Goal: Task Accomplishment & Management: Manage account settings

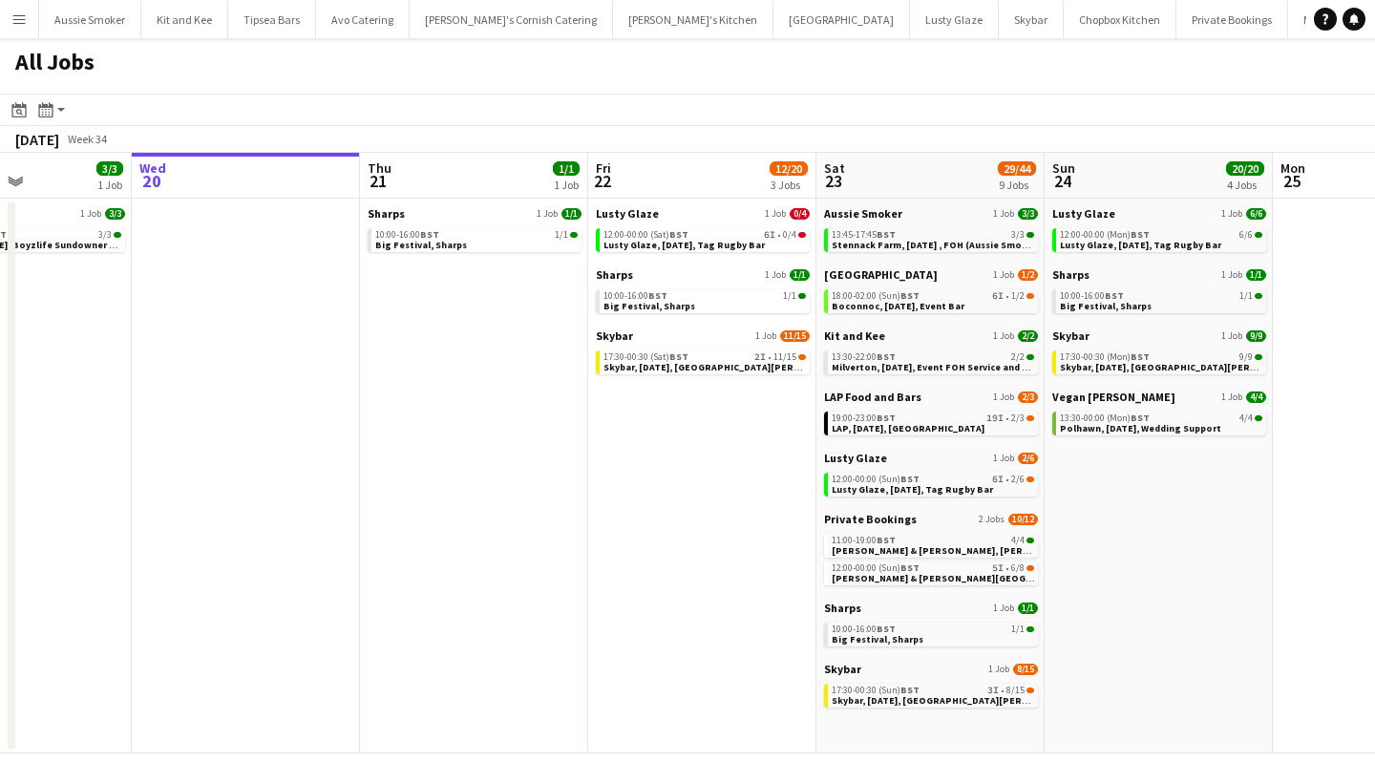
scroll to position [0, 560]
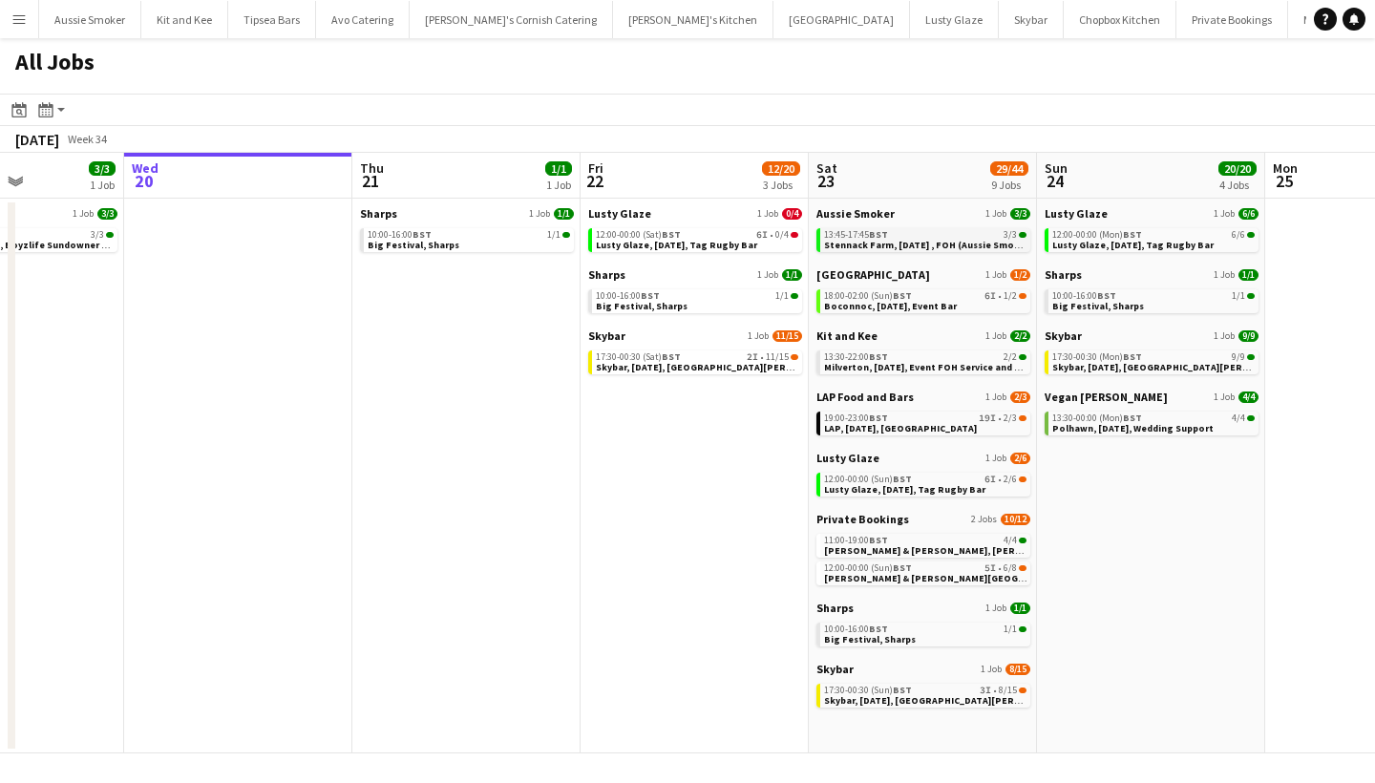
click at [892, 249] on span "Stennack Farm, [DATE] , FOH (Aussie Smoker)" at bounding box center [928, 245] width 209 height 12
click at [920, 423] on span "LAP, 23rd August, Chagford" at bounding box center [900, 428] width 153 height 12
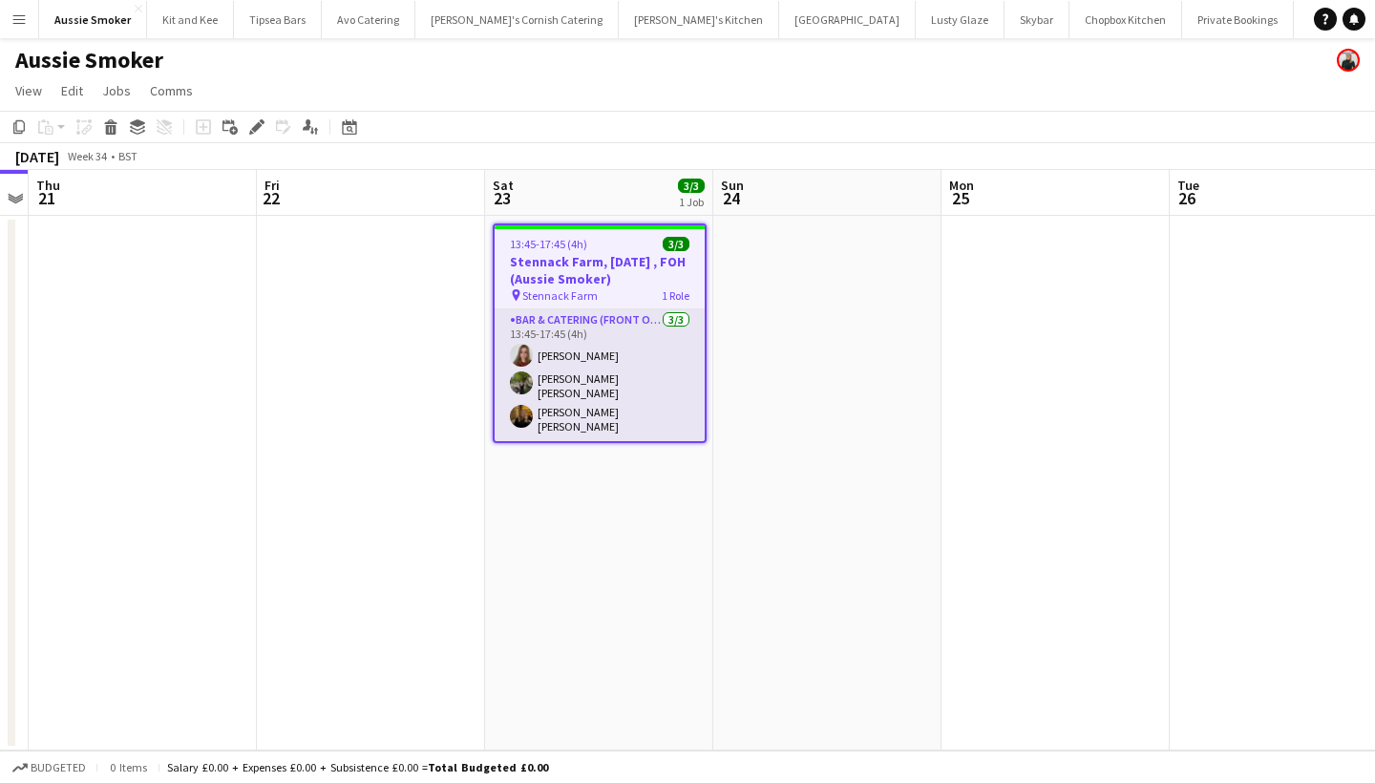
click at [645, 359] on app-card-role "Bar & Catering (Front of House) 3/3 13:45-17:45 (4h) Lily Roe Laura Heather Eve…" at bounding box center [600, 375] width 210 height 132
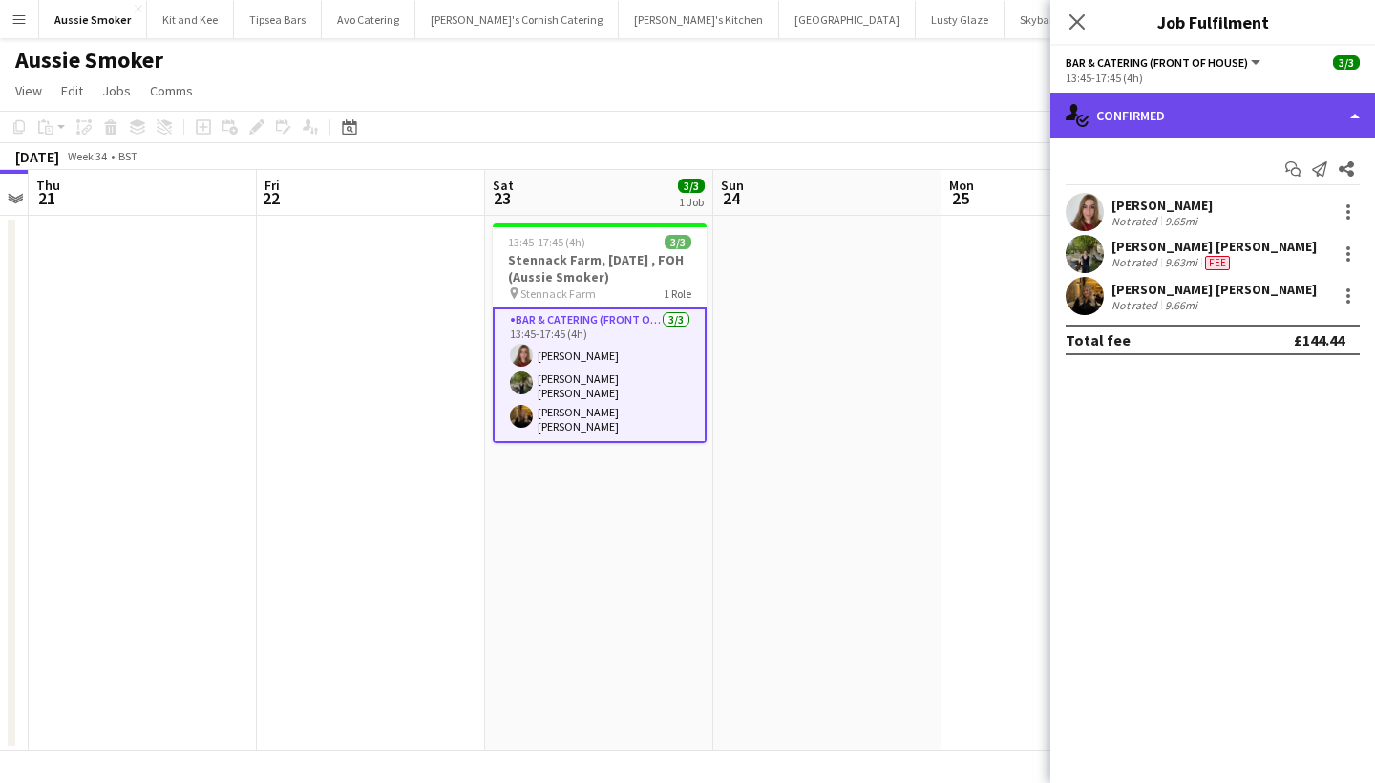
click at [1279, 118] on div "single-neutral-actions-check-2 Confirmed" at bounding box center [1212, 116] width 325 height 46
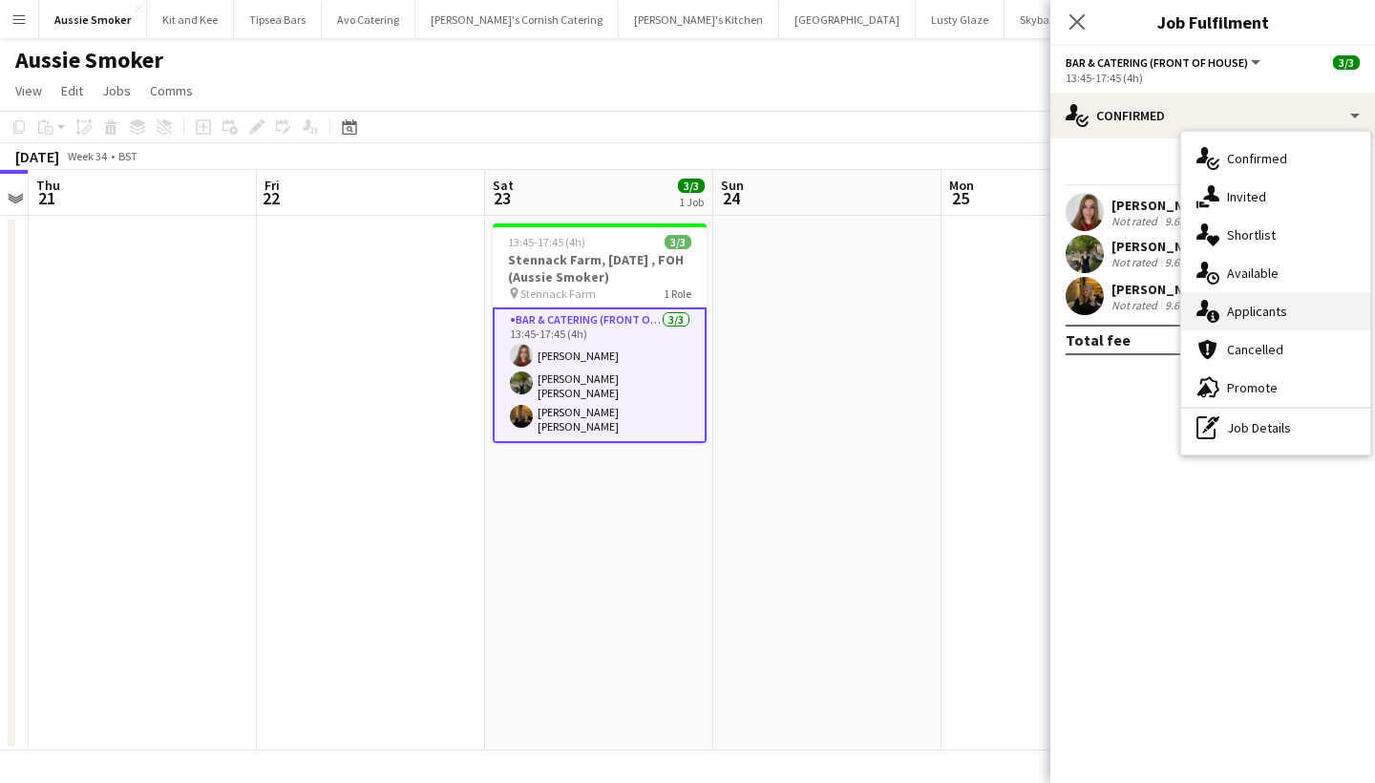
click at [1279, 313] on div "single-neutral-actions-information Applicants" at bounding box center [1275, 311] width 189 height 38
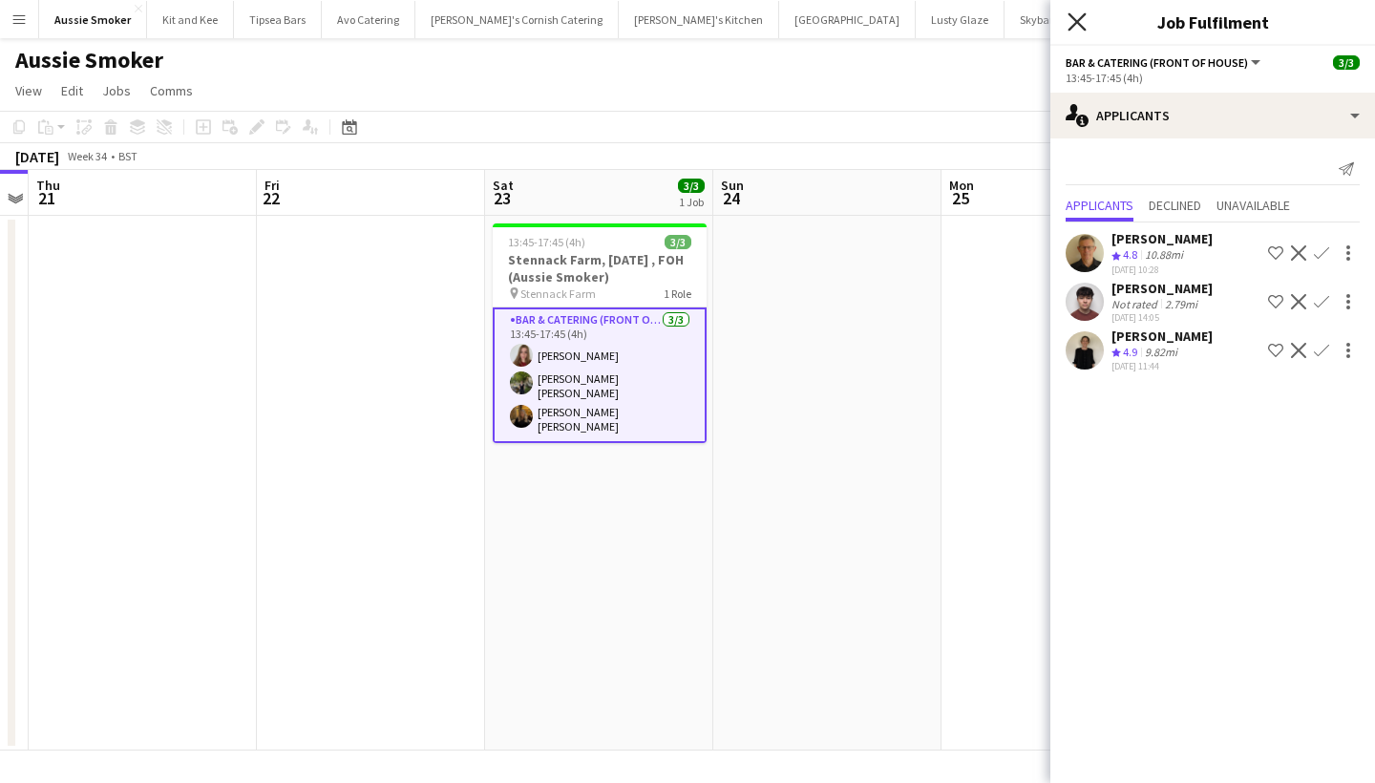
click at [1077, 25] on icon "Close pop-in" at bounding box center [1077, 21] width 18 height 18
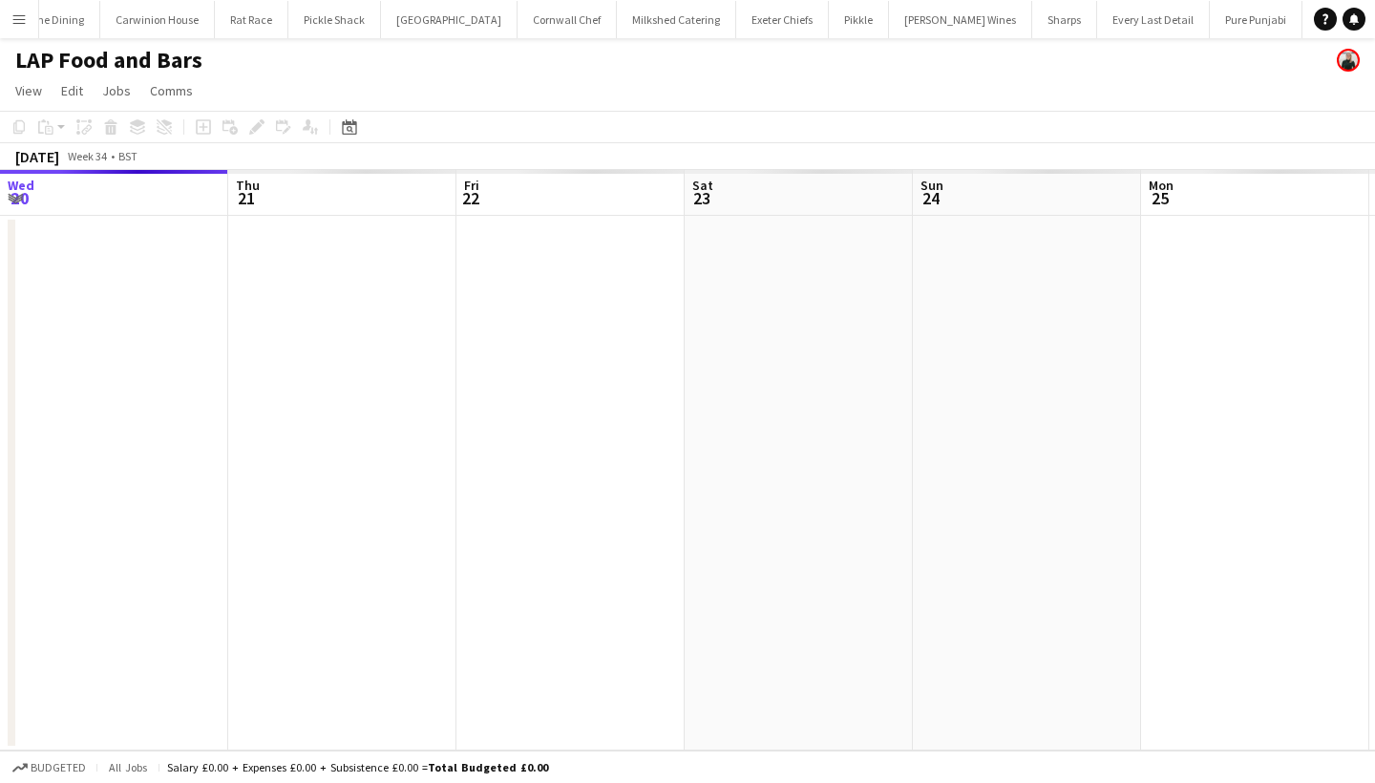
scroll to position [0, 1322]
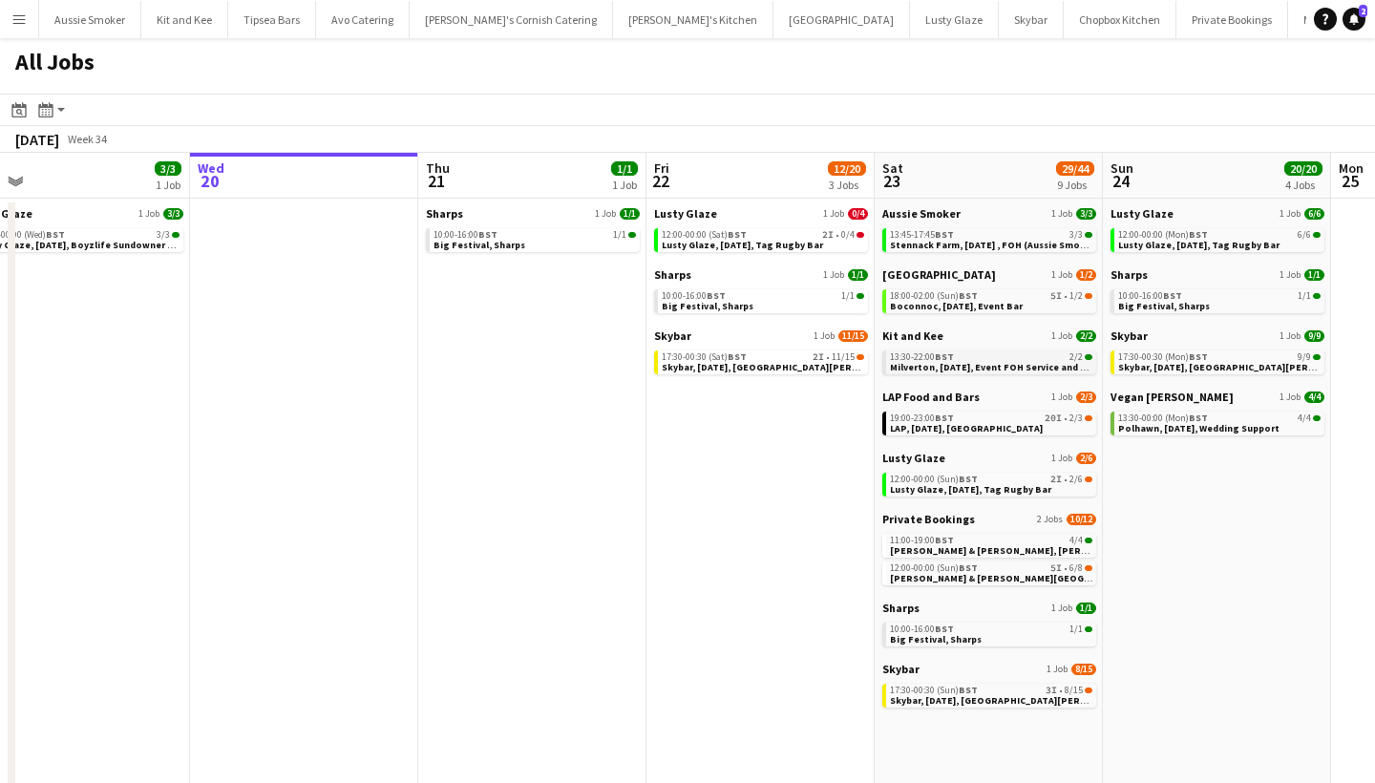
click at [962, 368] on span "Milverton, 23rd August, Event FOH Service and FOH (Kit and Kee)" at bounding box center [1025, 367] width 271 height 12
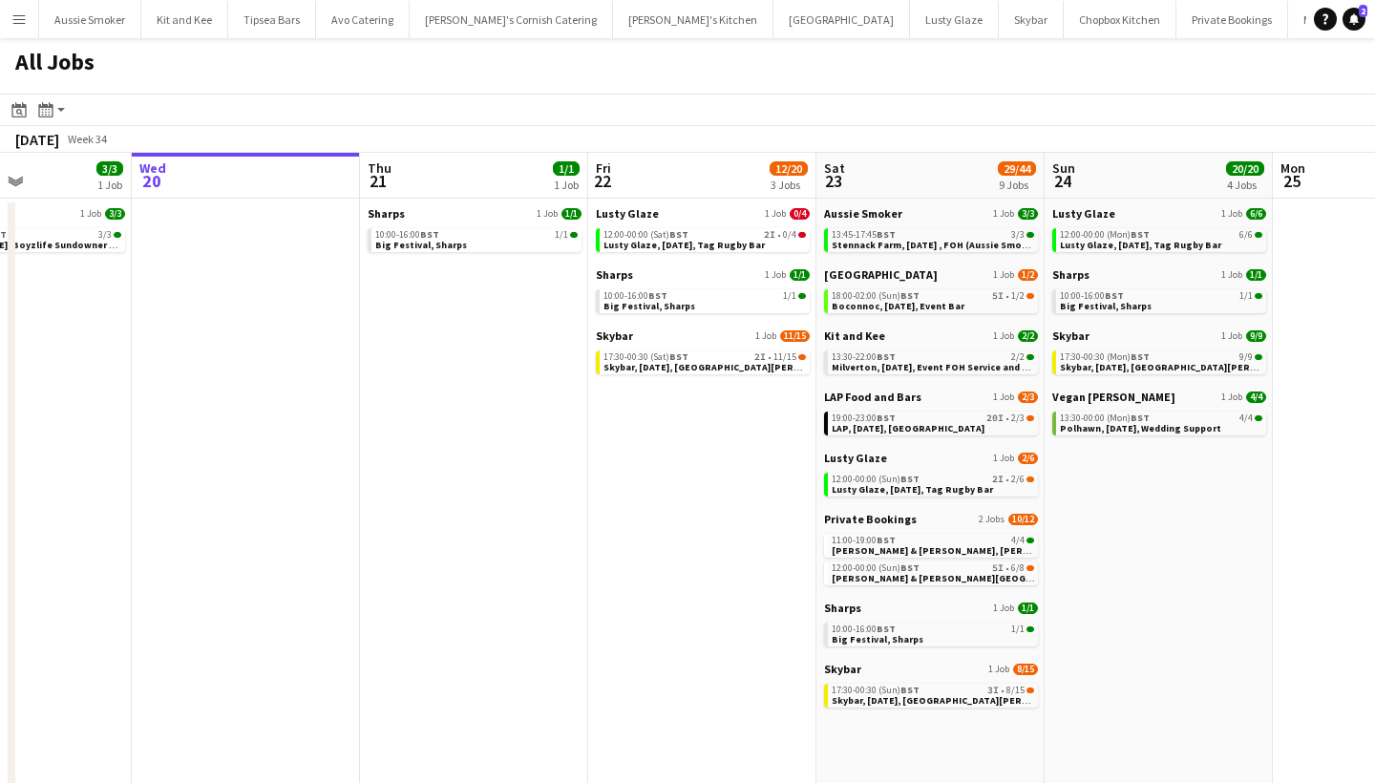
scroll to position [0, 782]
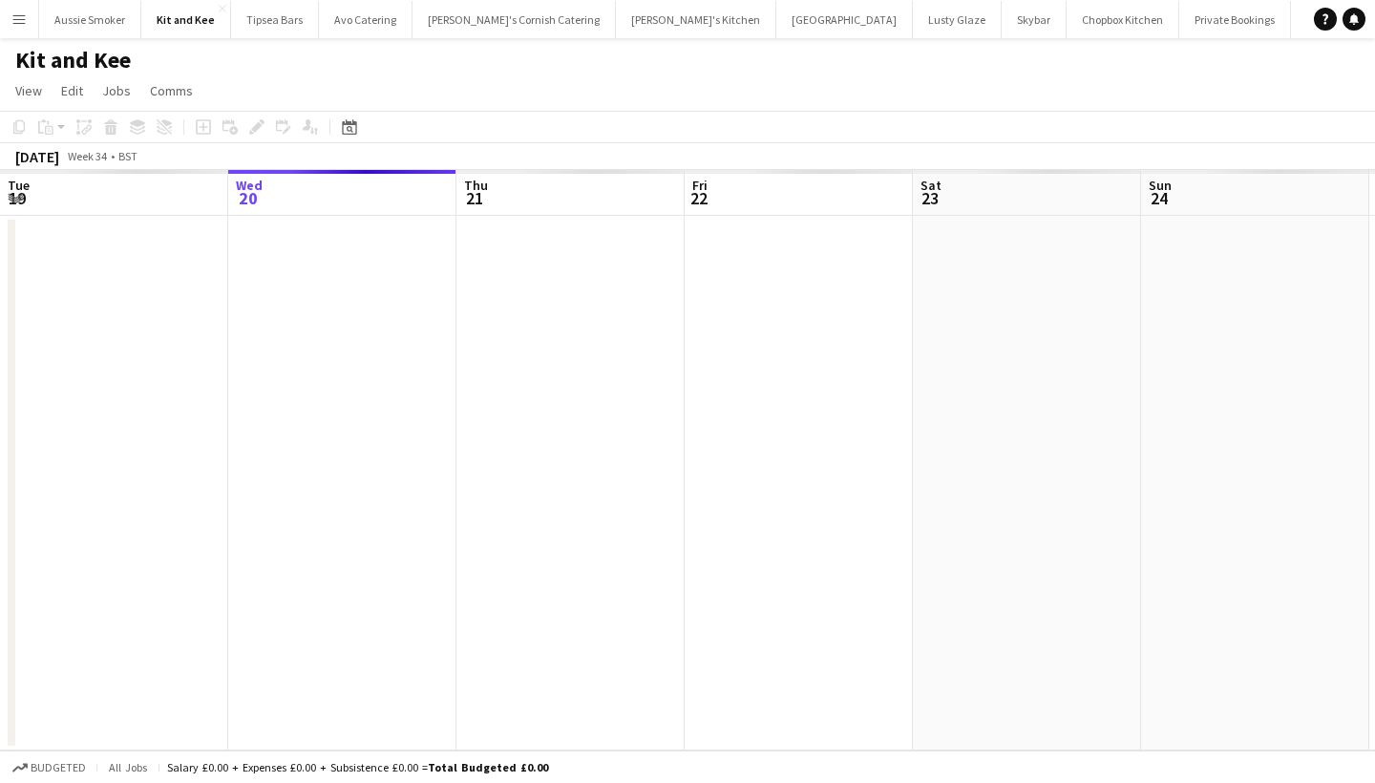
scroll to position [0, 656]
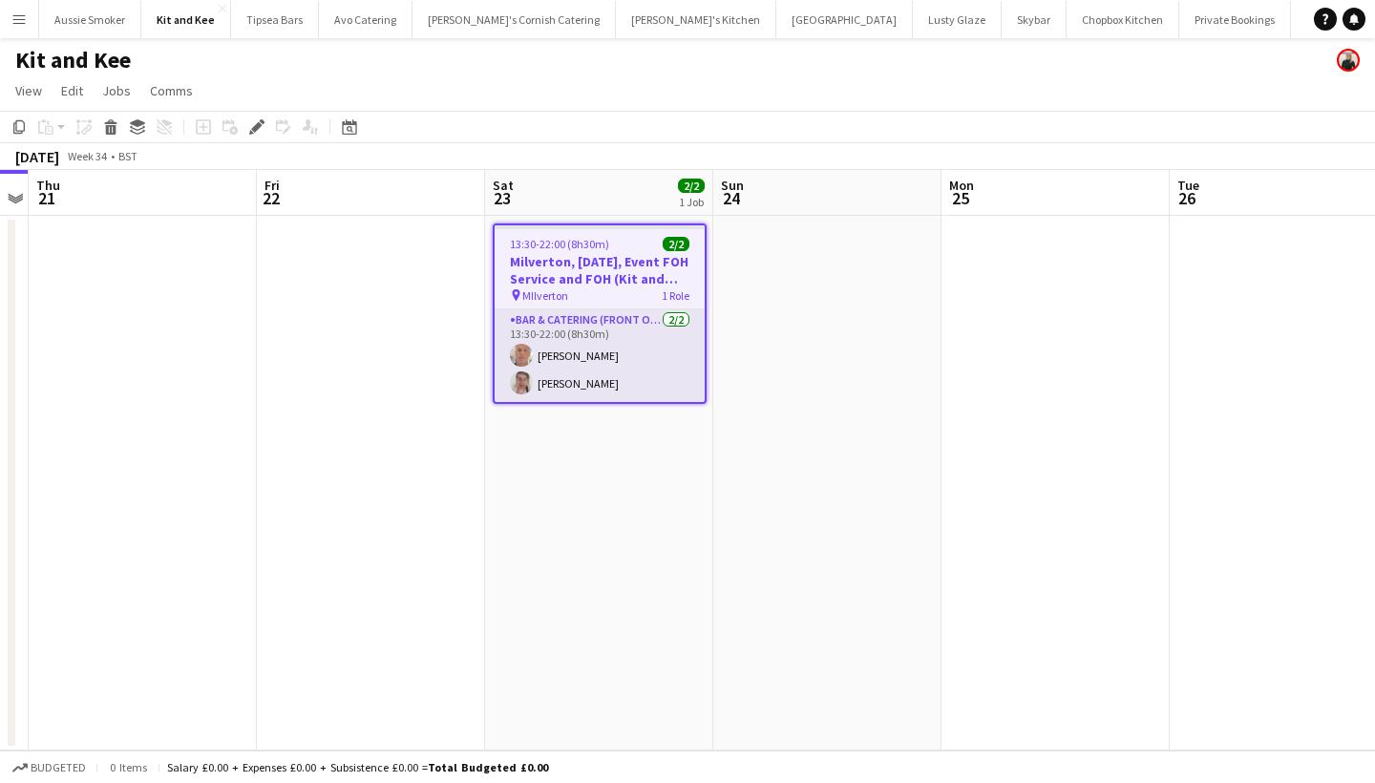
click at [603, 387] on app-card-role "Bar & Catering (Front of House) 2/2 13:30-22:00 (8h30m) Thomas Tingley Annette …" at bounding box center [600, 355] width 210 height 93
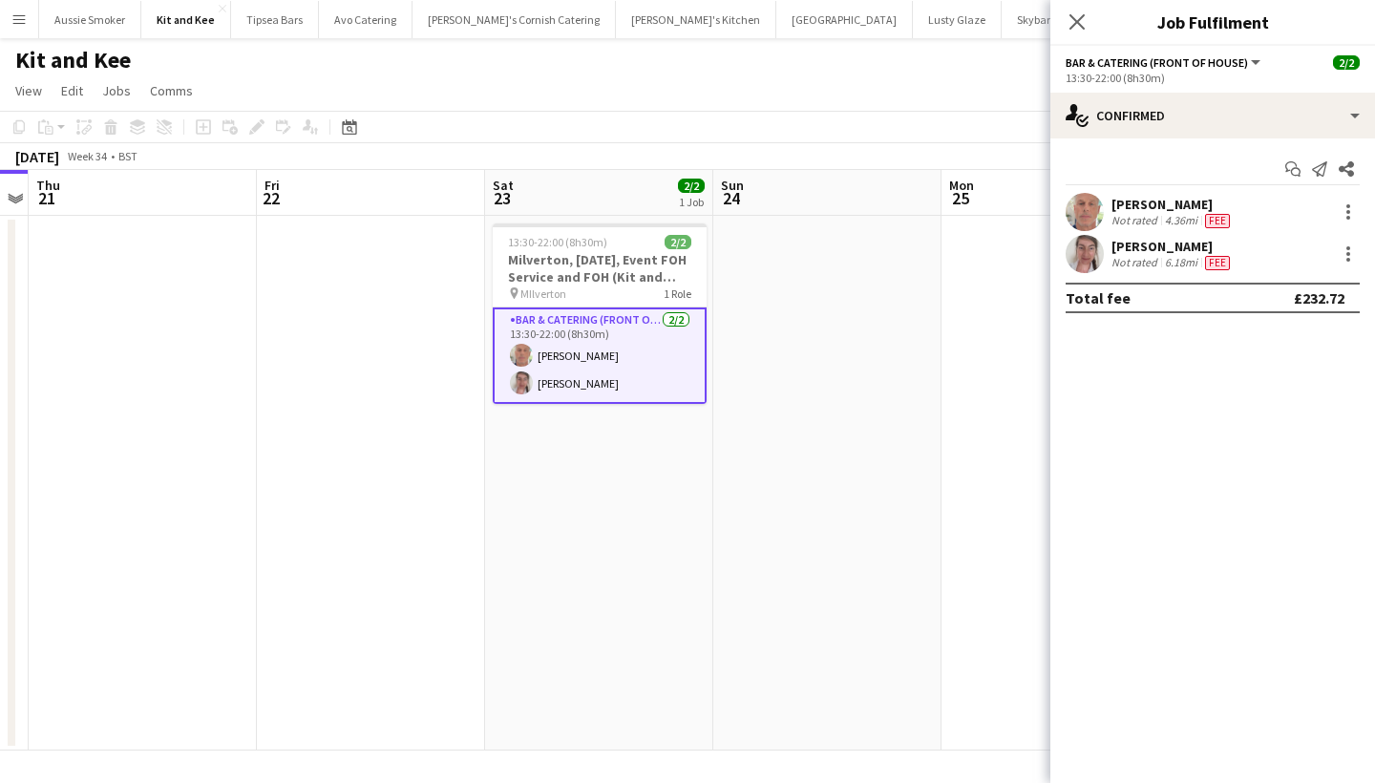
click at [1088, 193] on app-user-avatar at bounding box center [1085, 212] width 38 height 38
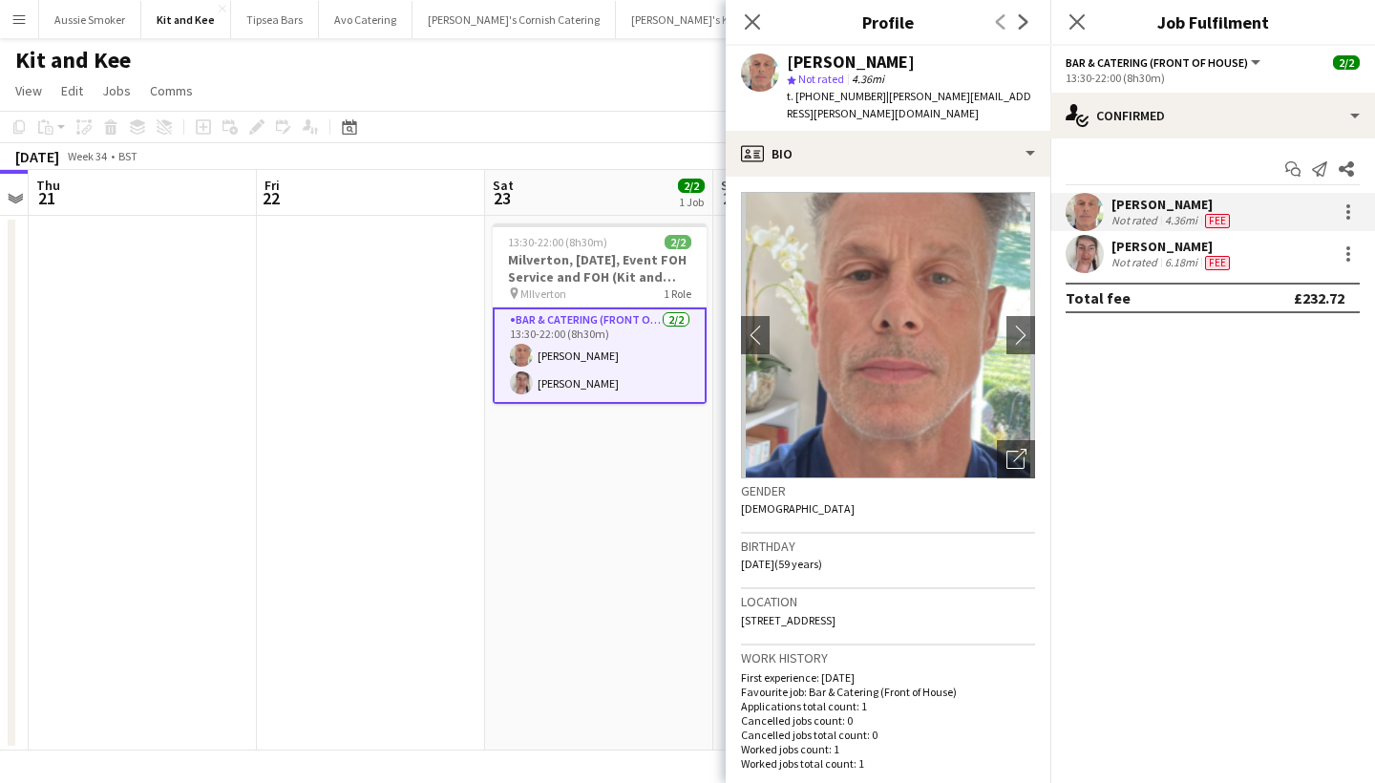
click at [1124, 252] on div "Annette Balaam" at bounding box center [1172, 246] width 122 height 17
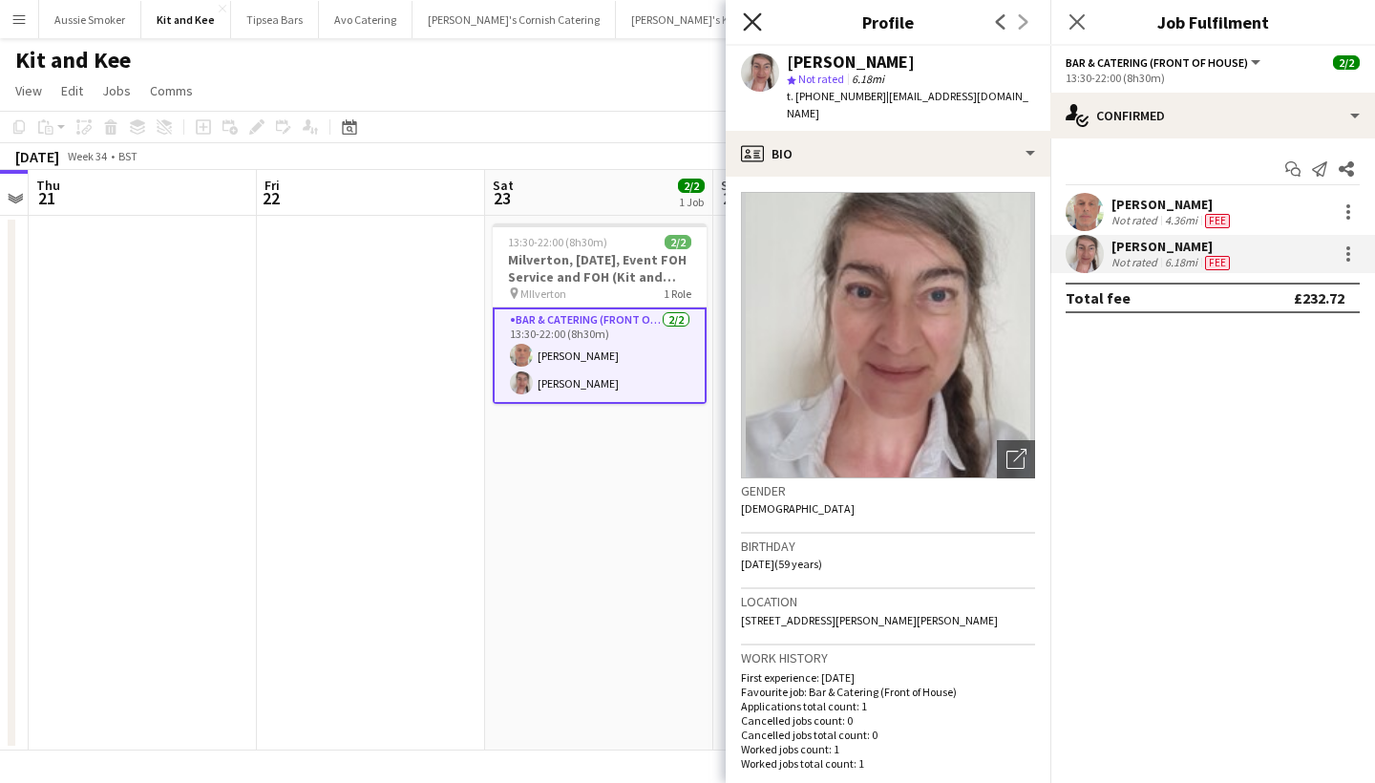
click at [745, 21] on icon "Close pop-in" at bounding box center [752, 21] width 18 height 18
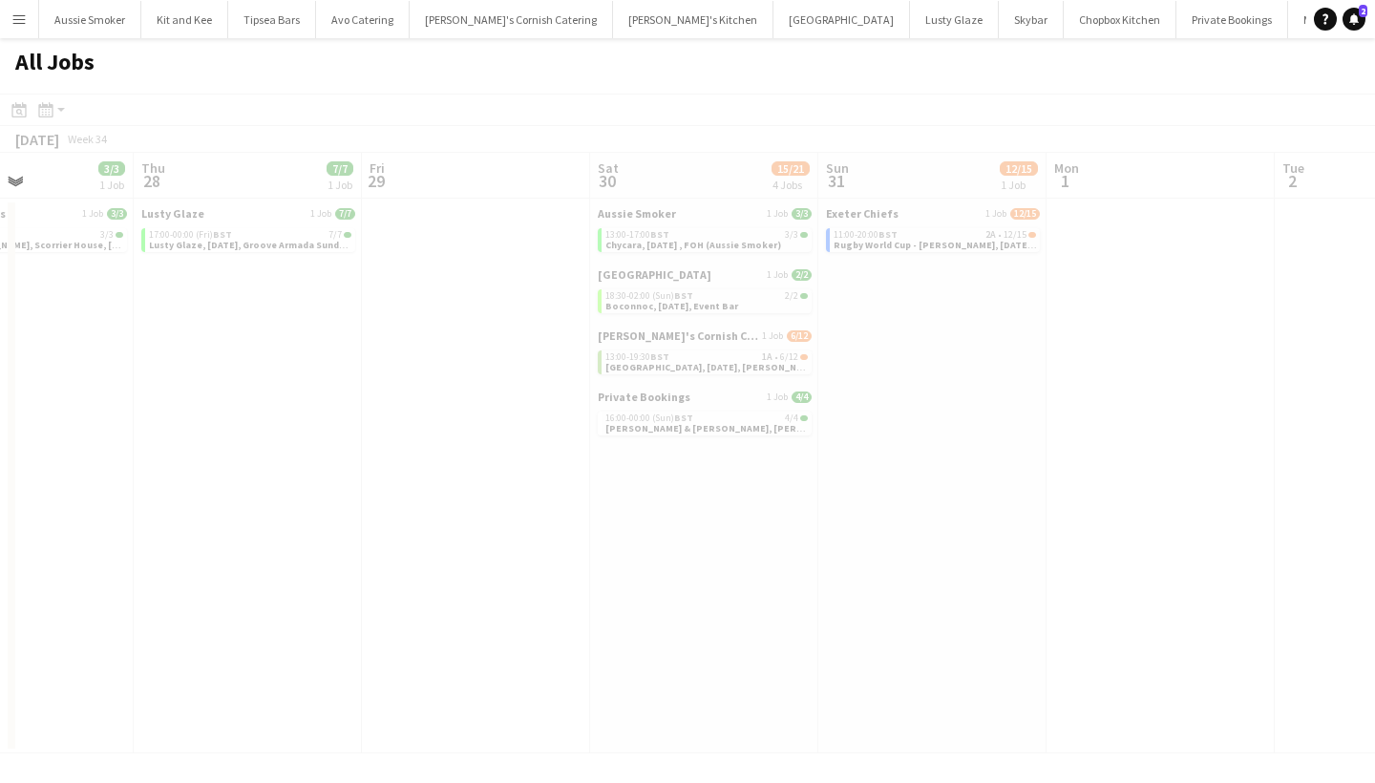
scroll to position [0, 561]
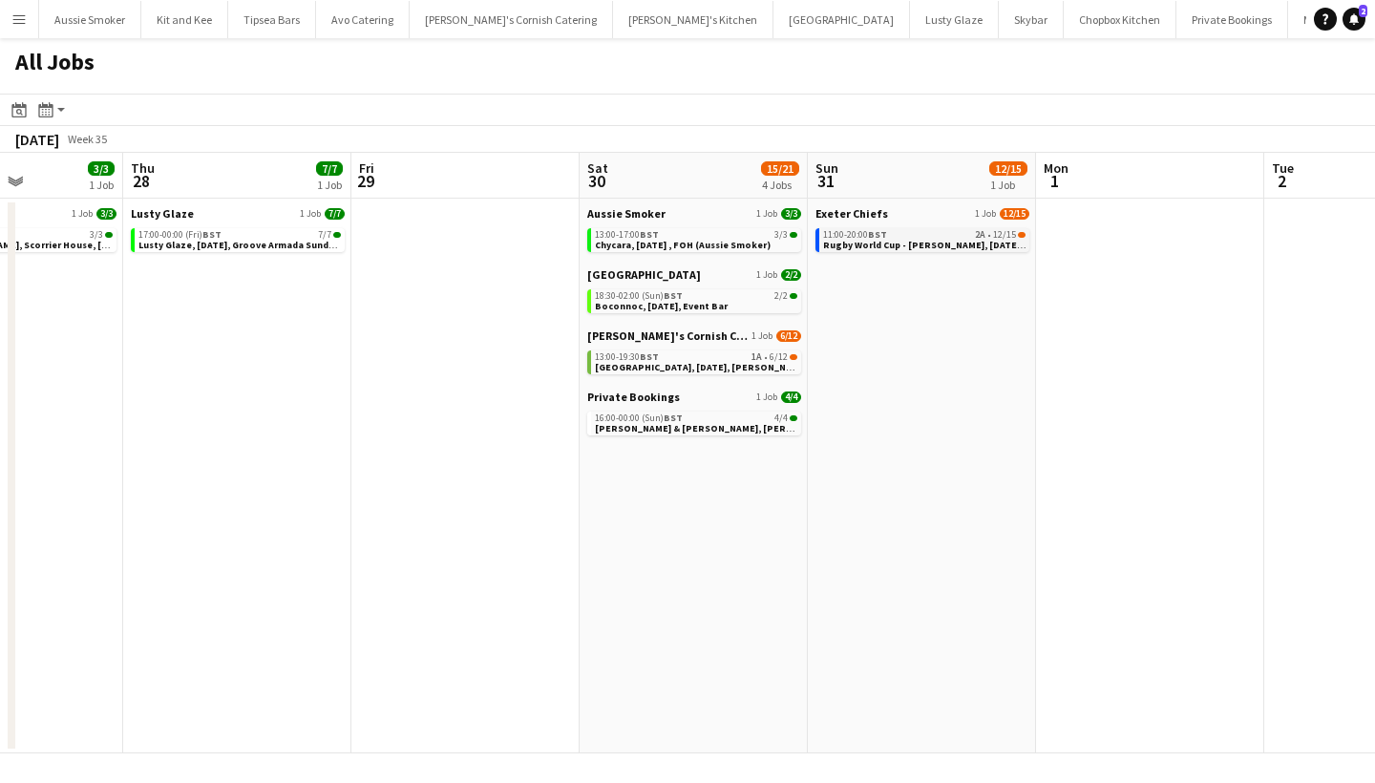
click at [897, 240] on span "Rugby World Cup - [PERSON_NAME], [DATE], Match Day Bar" at bounding box center [956, 245] width 267 height 12
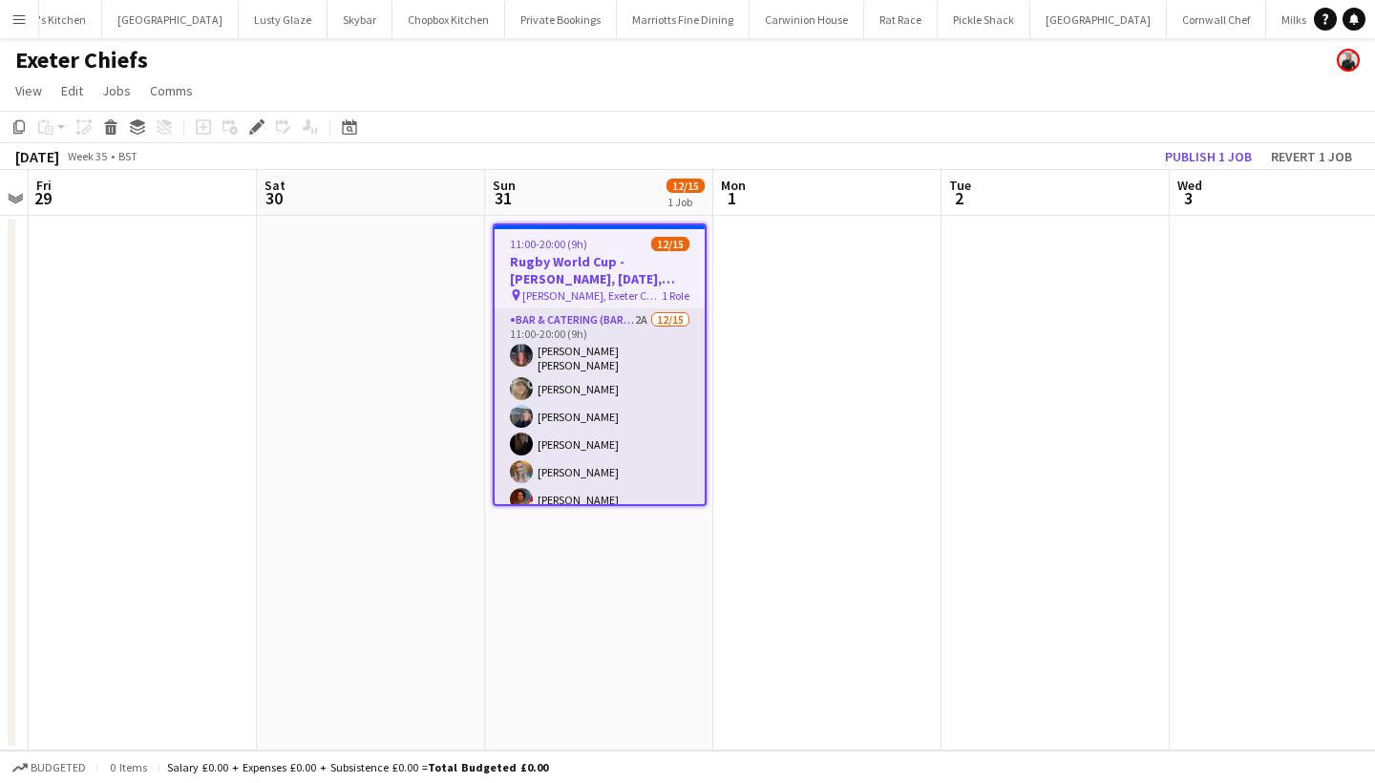
click at [611, 450] on app-card-role "Bar & Catering (Bar Tender) 2A 12/15 11:00-20:00 (9h) Molly Villanova Jones Imo…" at bounding box center [600, 538] width 210 height 458
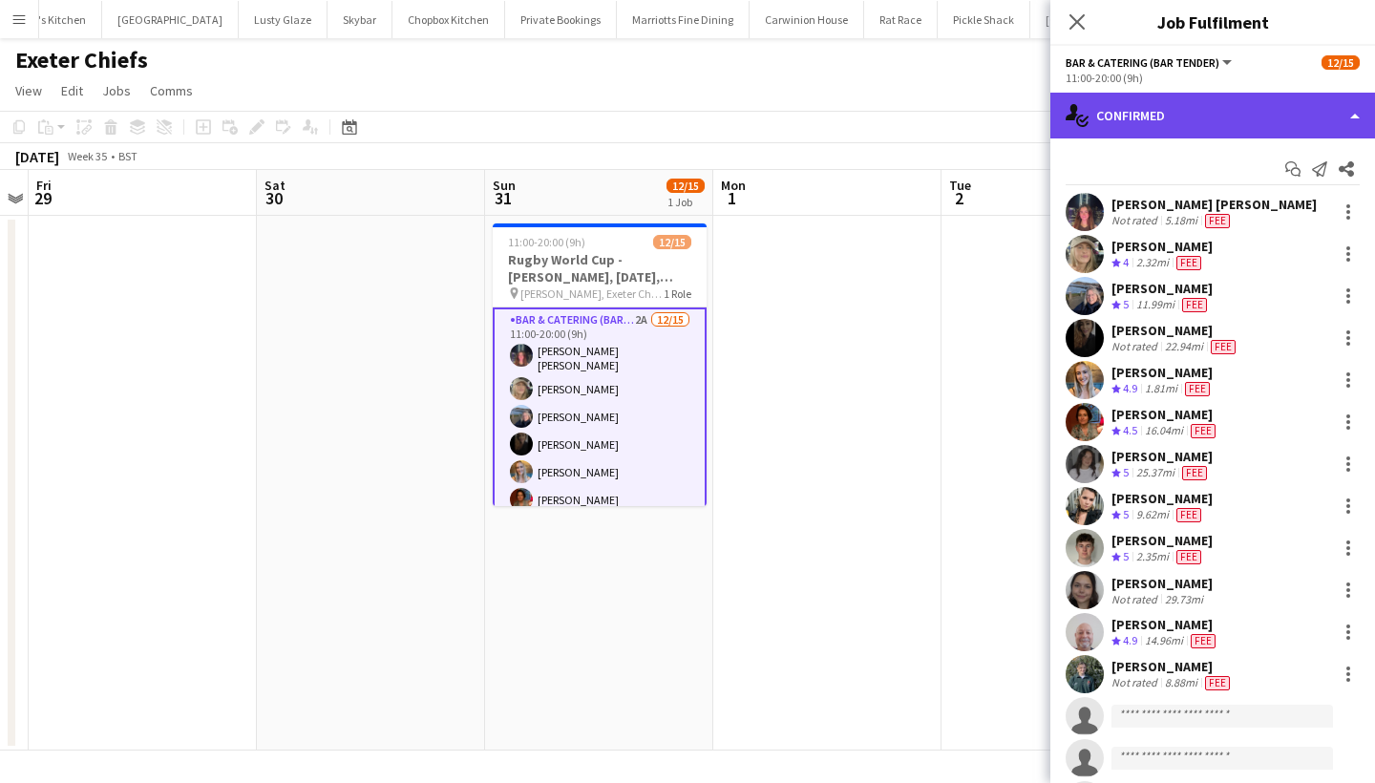
click at [1175, 117] on div "single-neutral-actions-check-2 Confirmed" at bounding box center [1212, 116] width 325 height 46
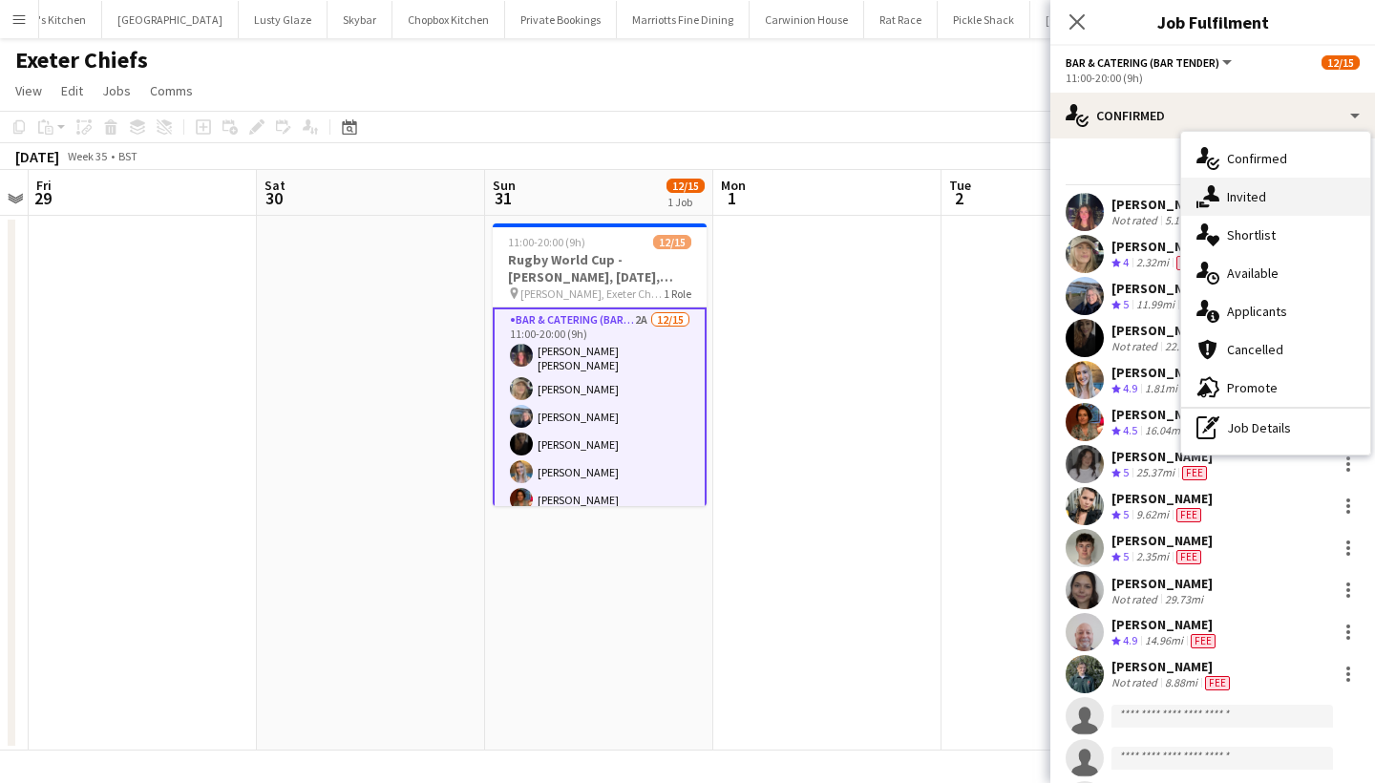
click at [1266, 196] on div "single-neutral-actions-share-1 Invited" at bounding box center [1275, 197] width 189 height 38
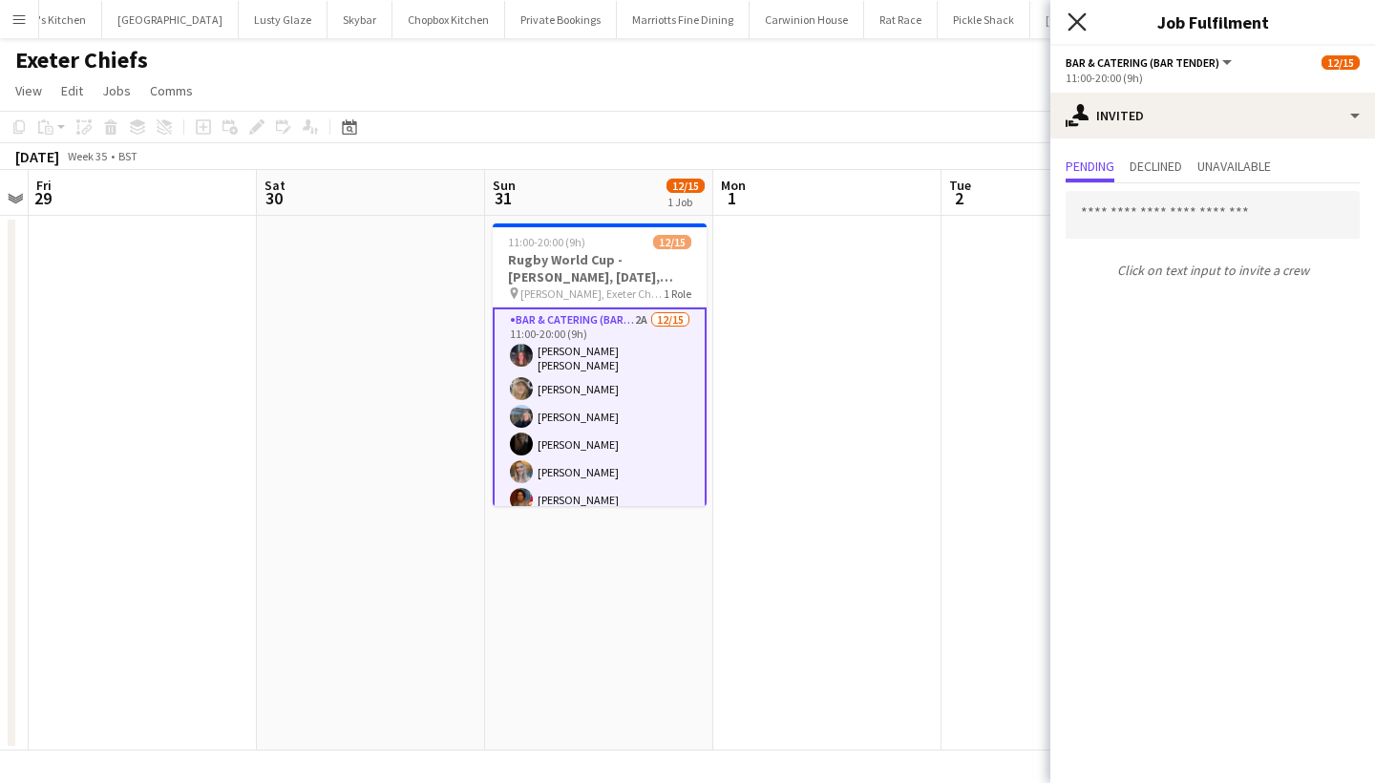
click at [1075, 28] on icon "Close pop-in" at bounding box center [1077, 21] width 18 height 18
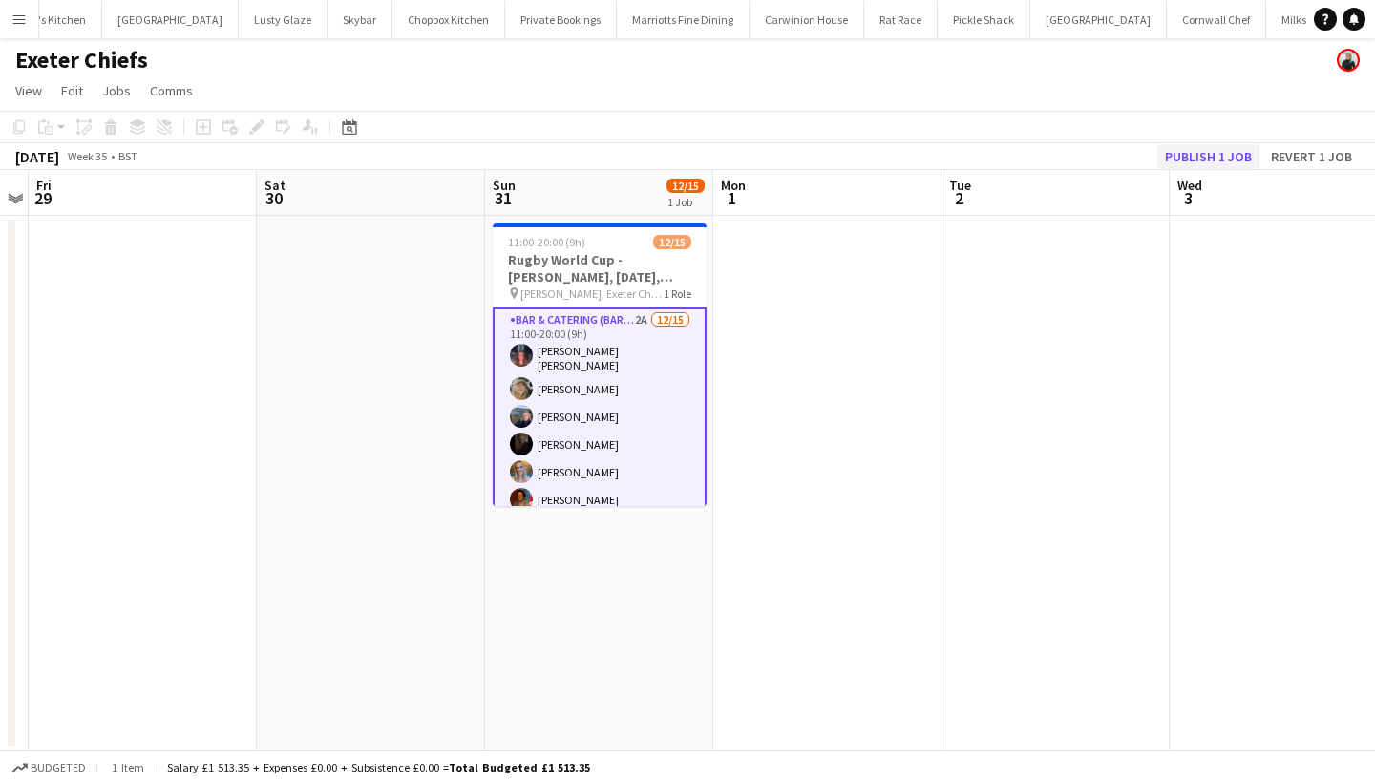
click at [1201, 157] on button "Publish 1 job" at bounding box center [1208, 156] width 102 height 25
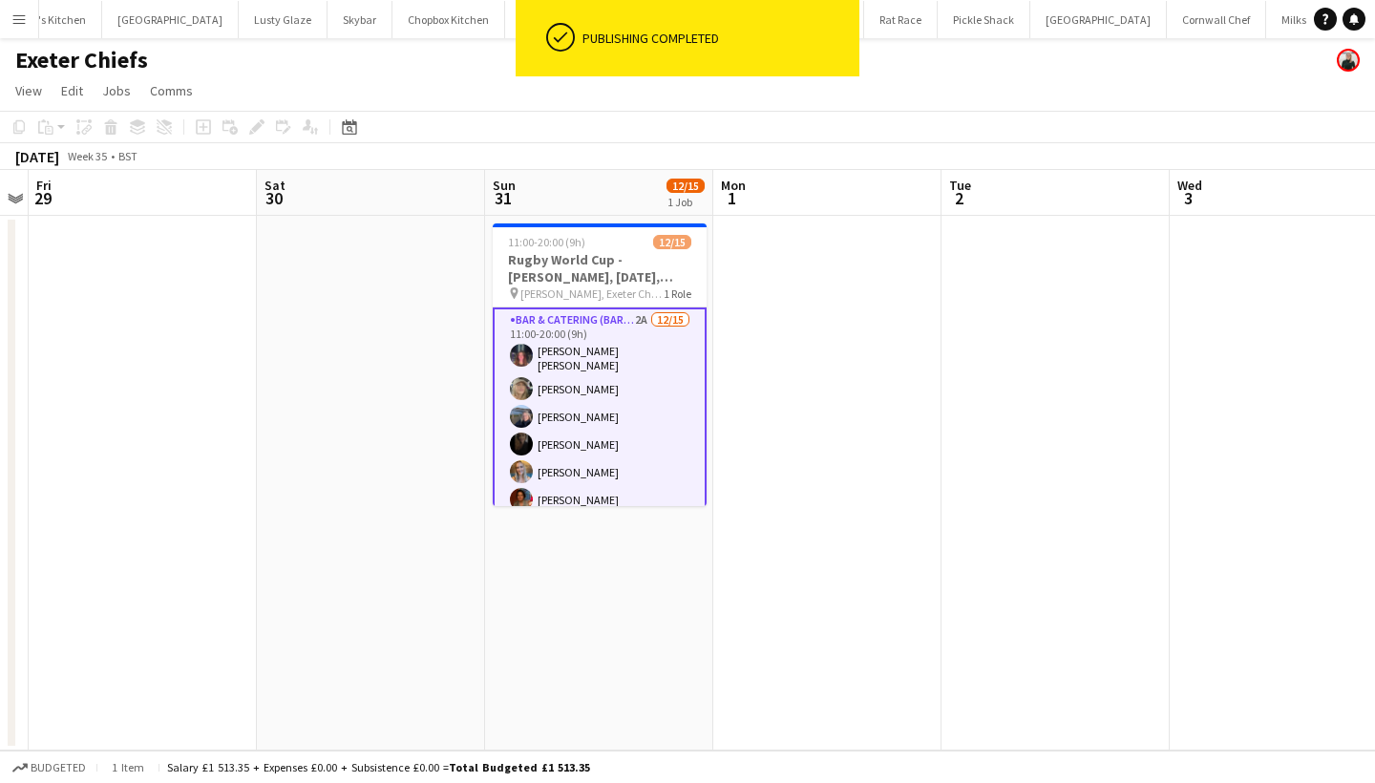
click at [598, 441] on app-card-role "Bar & Catering (Bar Tender) 2A 12/15 11:00-20:00 (9h) Molly Villanova Jones Imo…" at bounding box center [600, 538] width 214 height 462
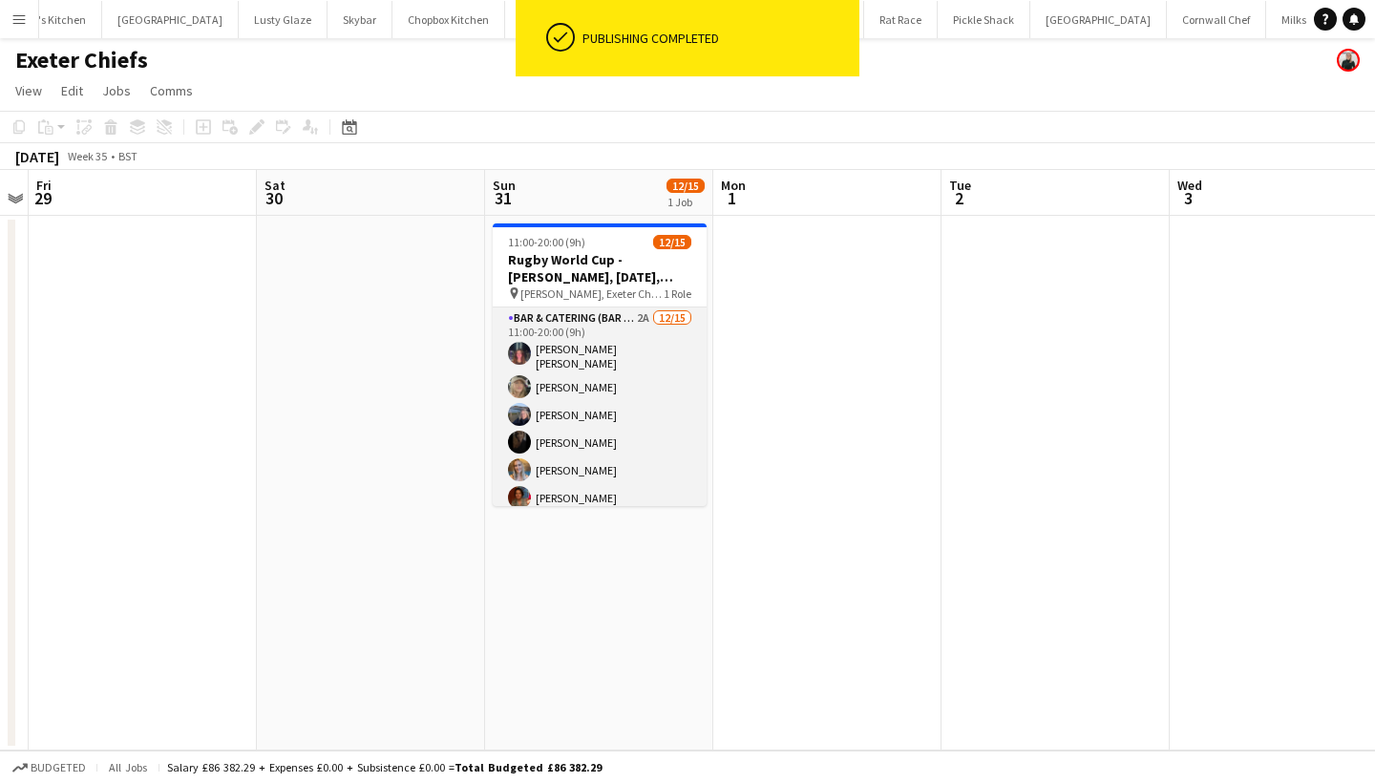
click at [583, 426] on app-card-role "Bar & Catering (Bar Tender) 2A 12/15 11:00-20:00 (9h) Molly Villanova Jones Imo…" at bounding box center [600, 536] width 214 height 458
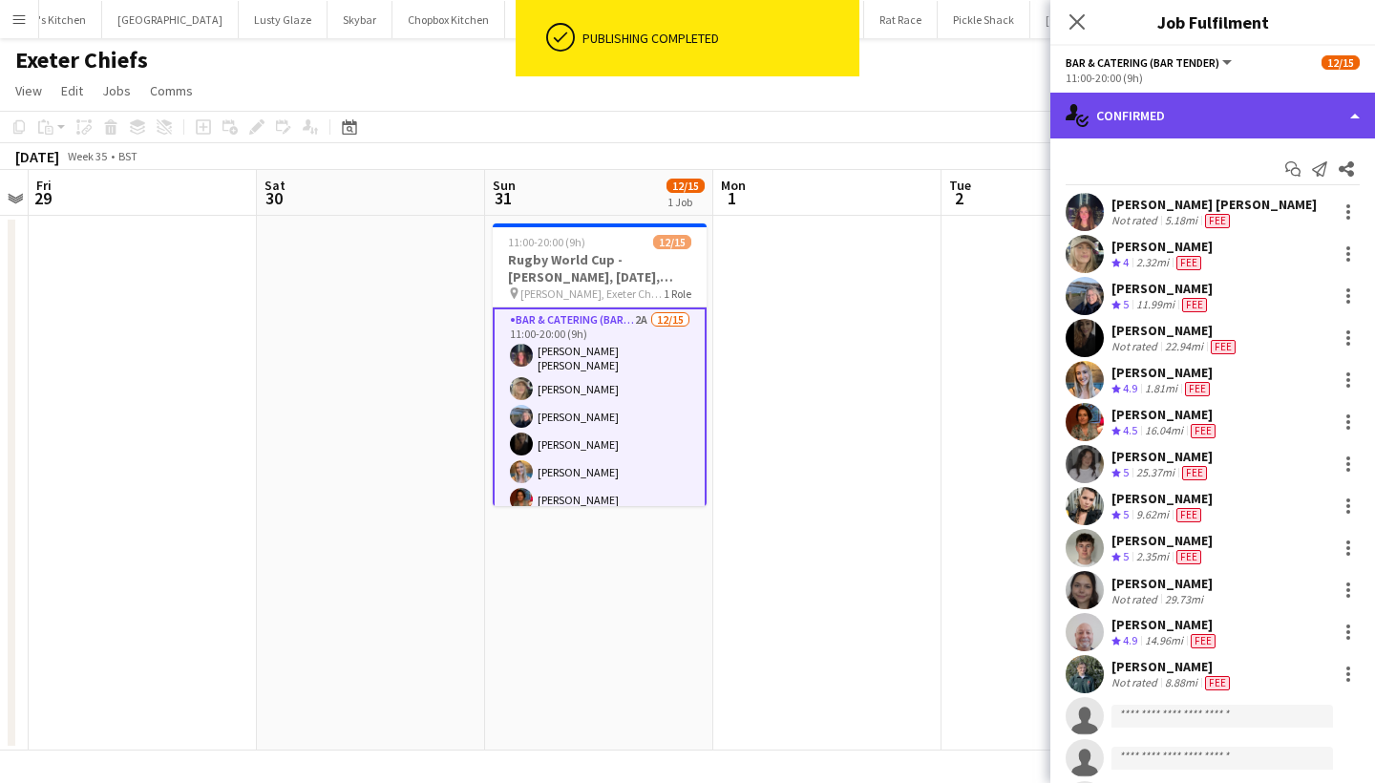
click at [1193, 115] on div "single-neutral-actions-check-2 Confirmed" at bounding box center [1212, 116] width 325 height 46
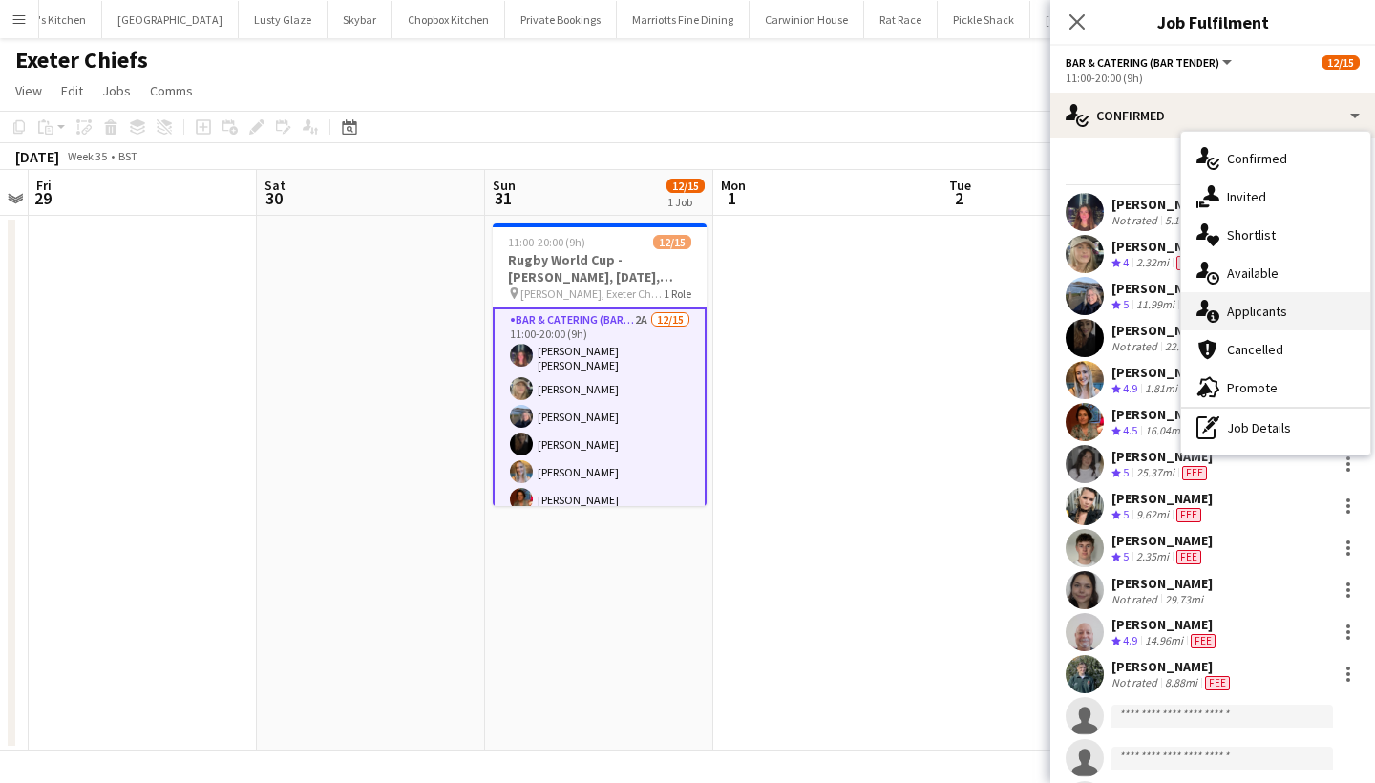
click at [1253, 316] on div "single-neutral-actions-information Applicants" at bounding box center [1275, 311] width 189 height 38
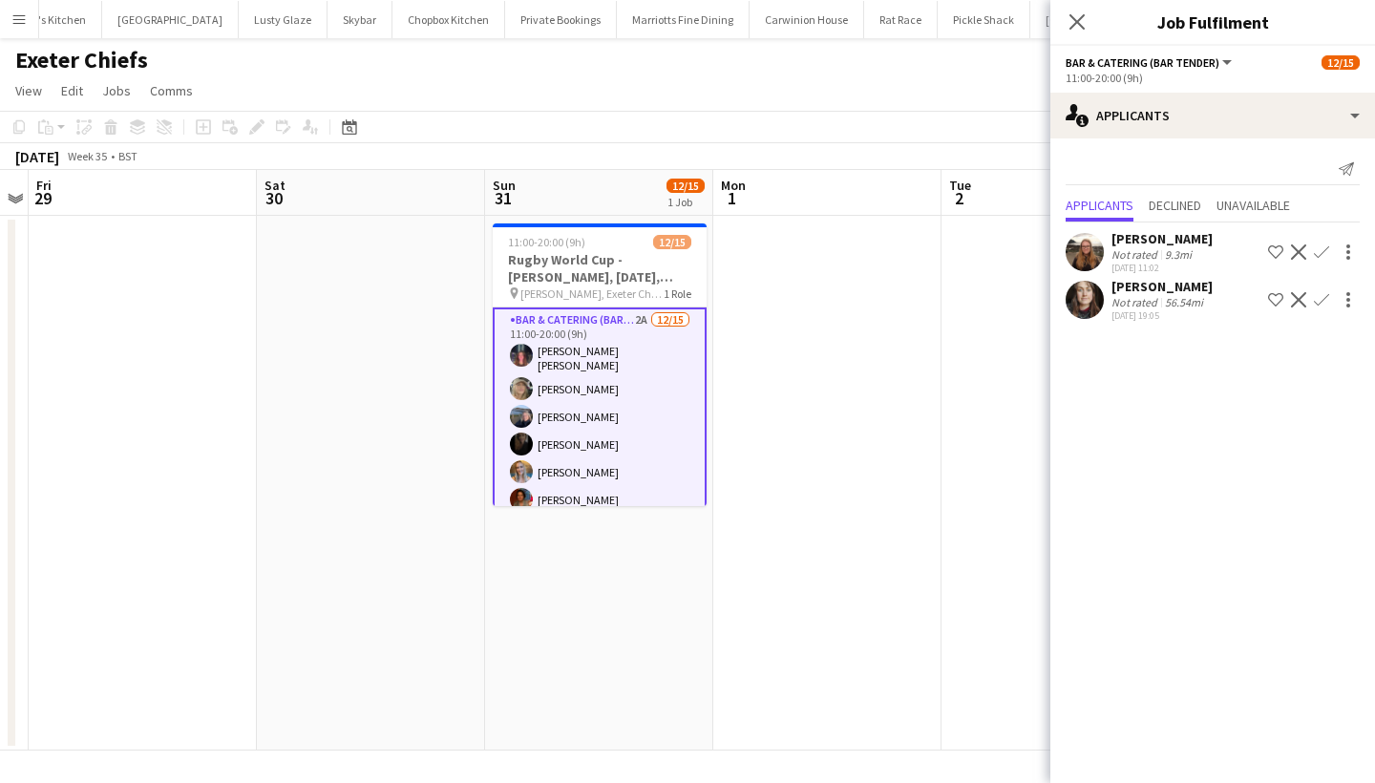
click at [1320, 249] on app-icon "Confirm" at bounding box center [1321, 251] width 15 height 15
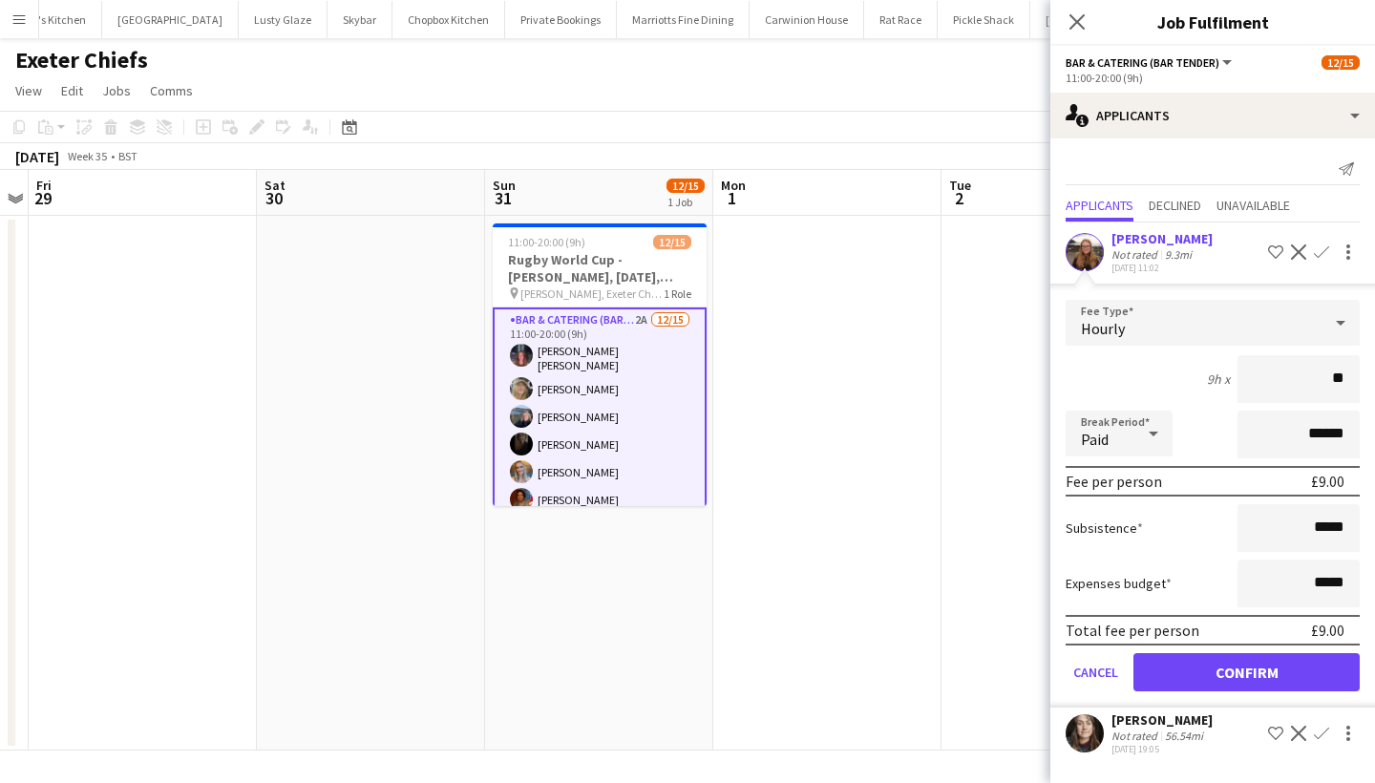
click at [1148, 240] on div "Katie Brealy" at bounding box center [1161, 238] width 101 height 17
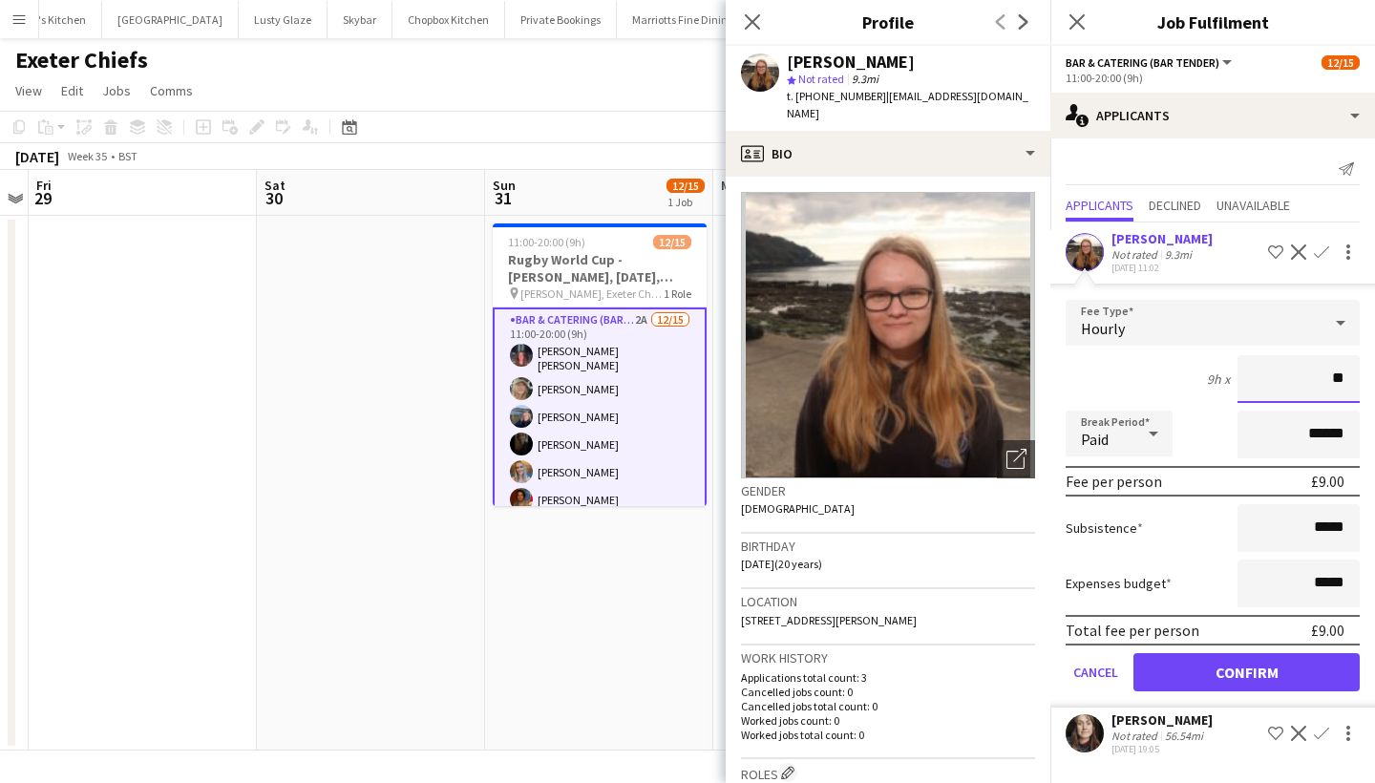
click at [1343, 371] on input "**" at bounding box center [1298, 379] width 122 height 48
type input "******"
click at [1224, 661] on button "Confirm" at bounding box center [1246, 672] width 226 height 38
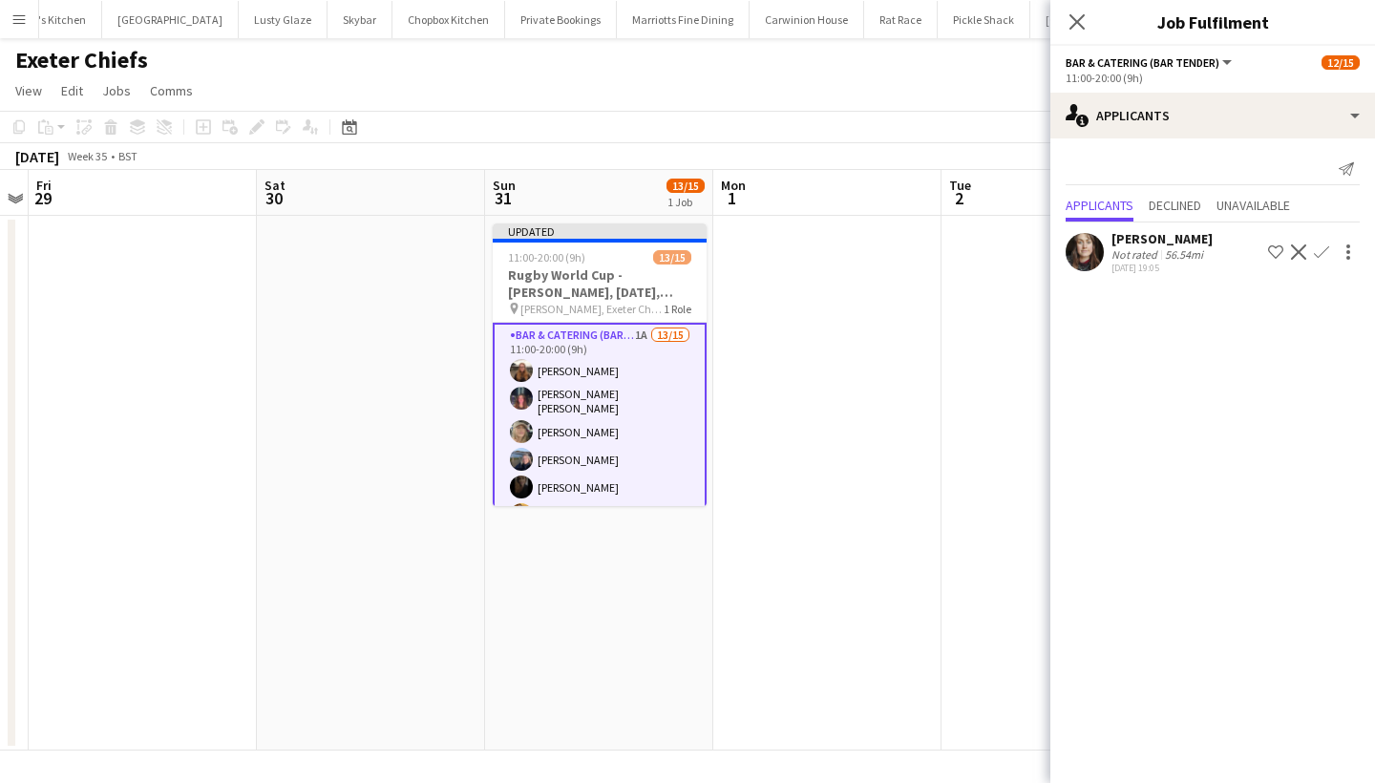
click at [1322, 252] on app-icon "Confirm" at bounding box center [1321, 251] width 15 height 15
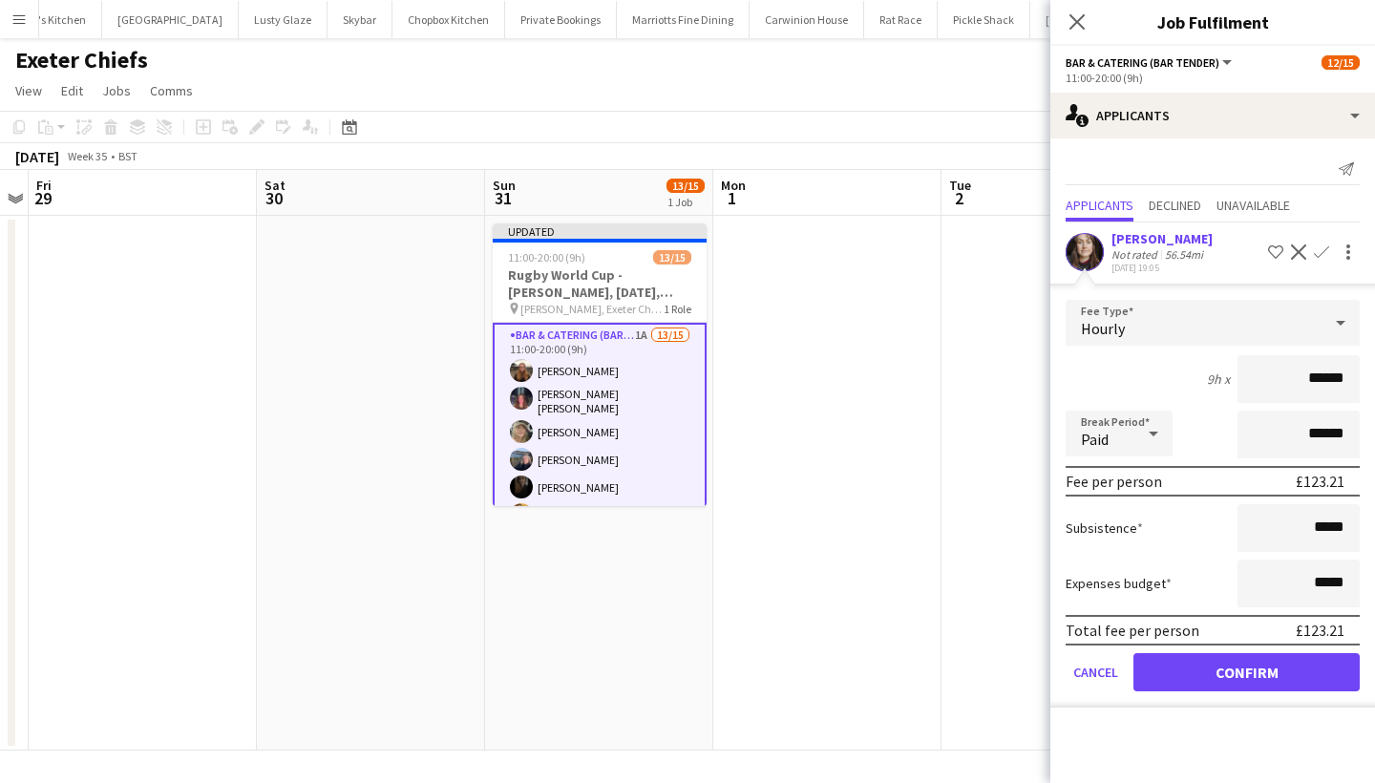
type input "******"
click at [1263, 669] on button "Confirm" at bounding box center [1246, 672] width 226 height 38
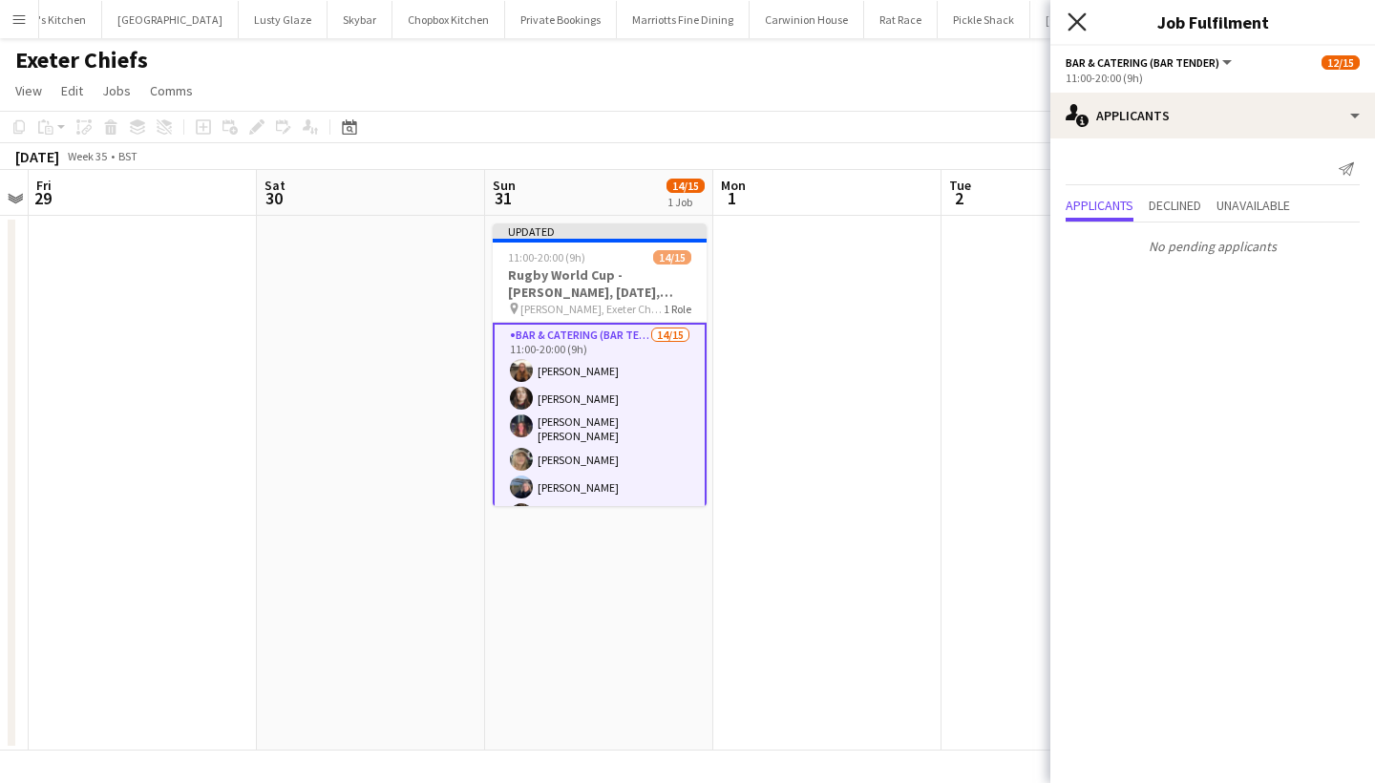
click at [1074, 22] on icon "Close pop-in" at bounding box center [1077, 21] width 18 height 18
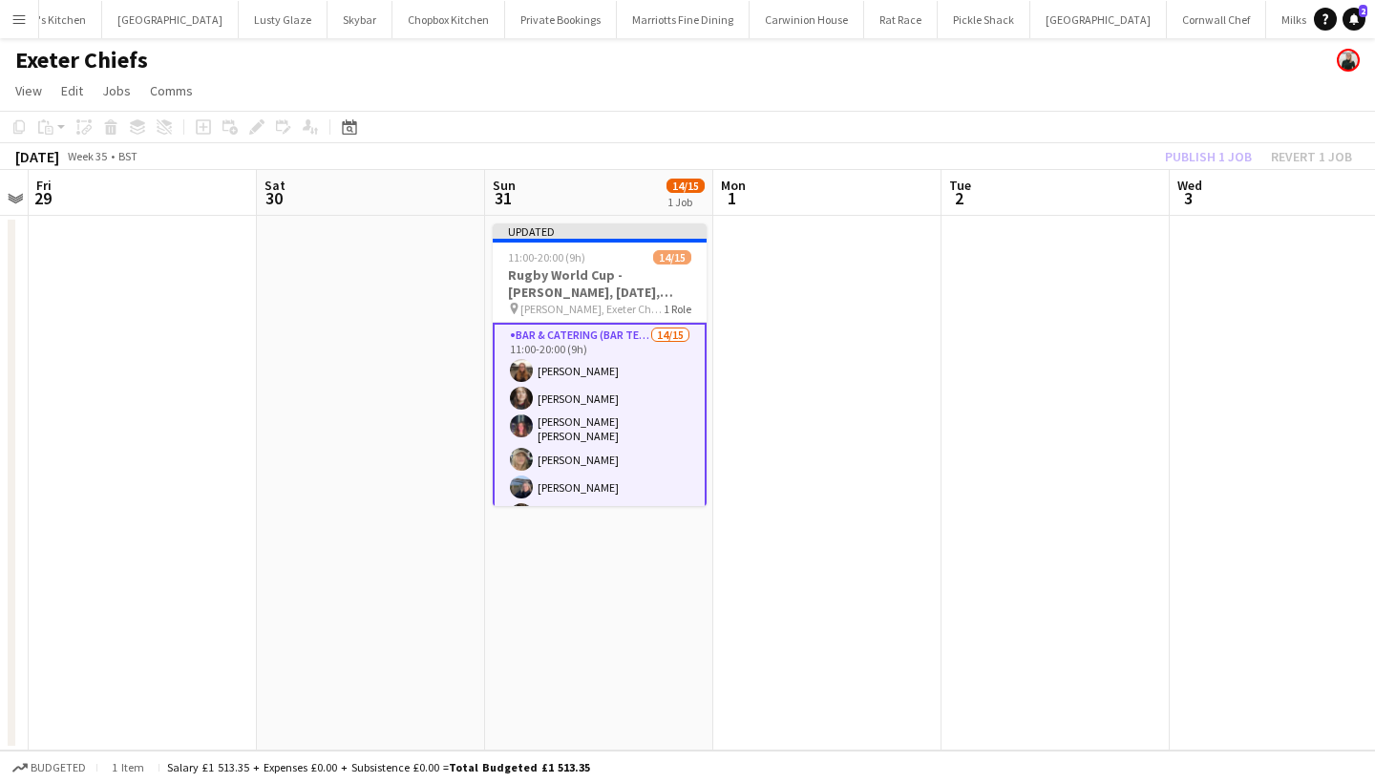
click at [1217, 154] on div "Publish 1 job Revert 1 job" at bounding box center [1258, 156] width 233 height 25
click at [1217, 154] on button "Publish 1 job" at bounding box center [1208, 156] width 102 height 25
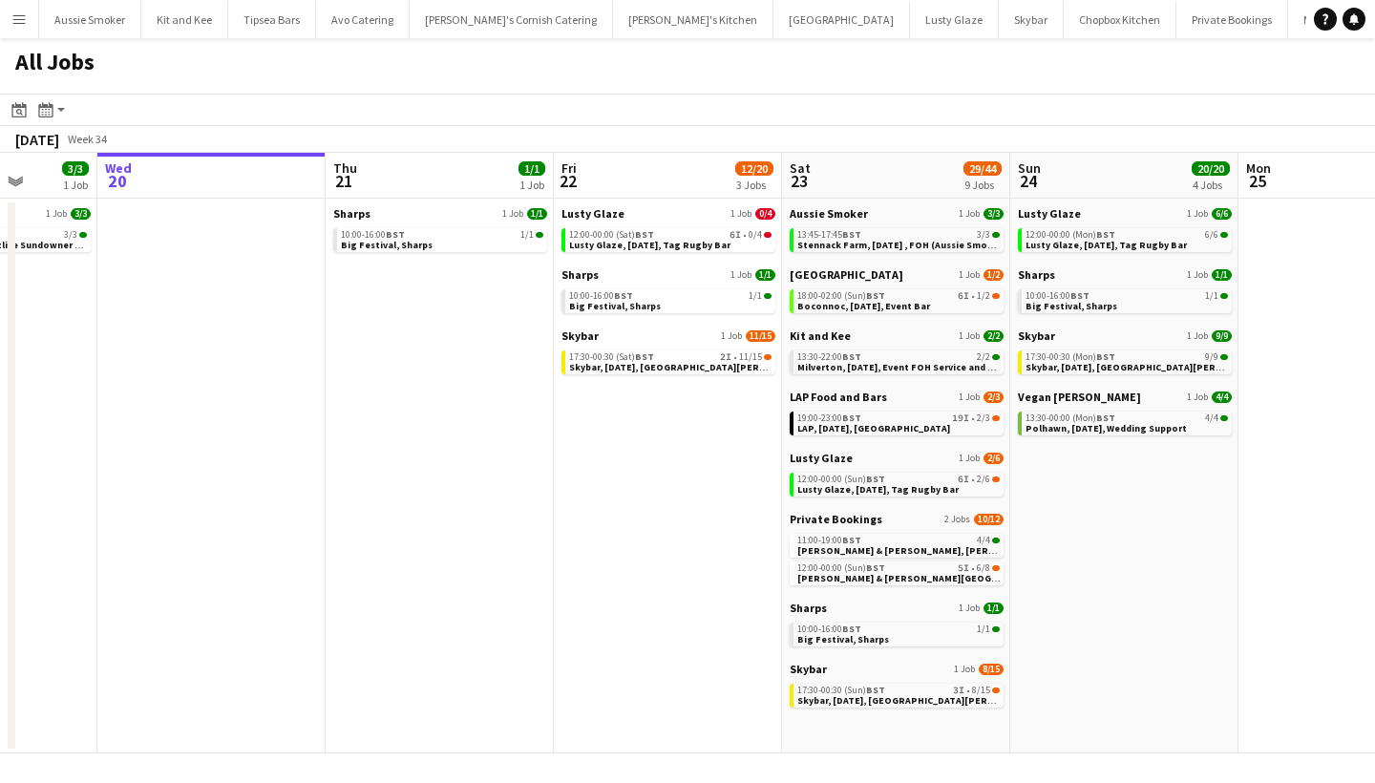
scroll to position [0, 589]
